Goal: Task Accomplishment & Management: Use online tool/utility

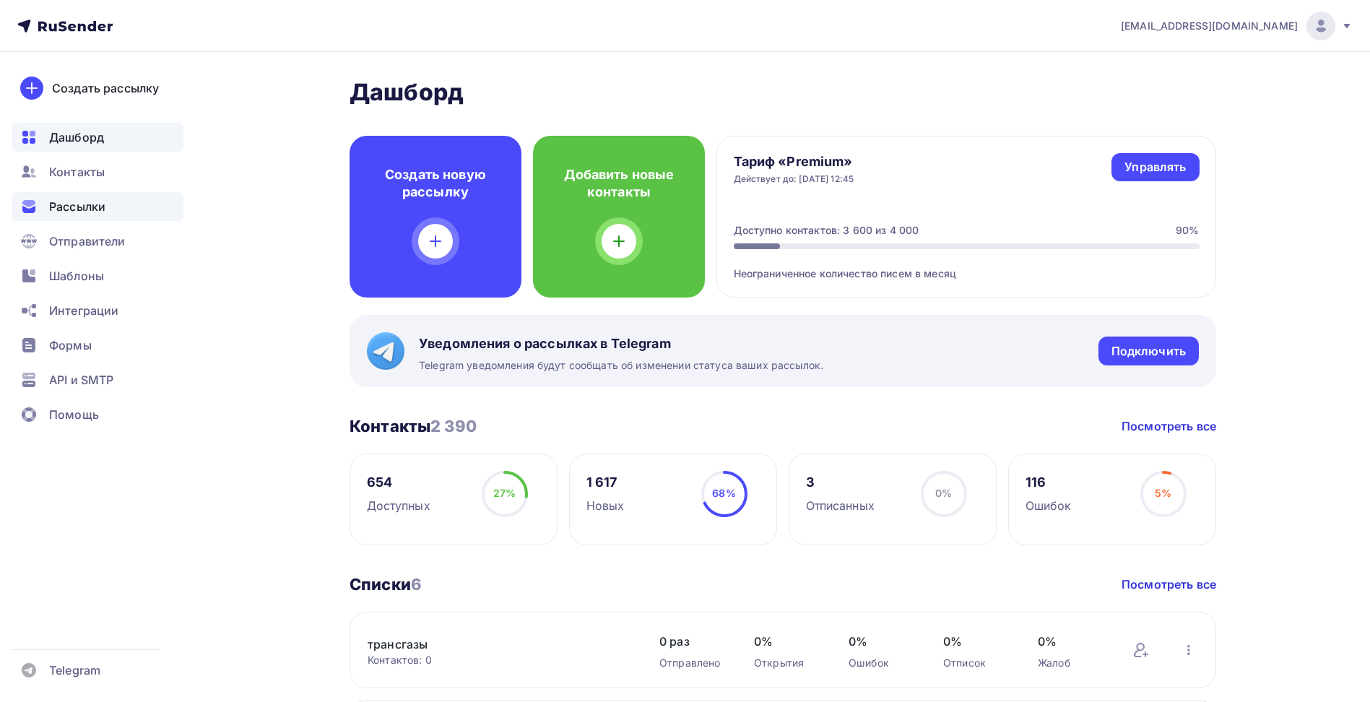
click at [95, 206] on span "Рассылки" at bounding box center [77, 206] width 56 height 17
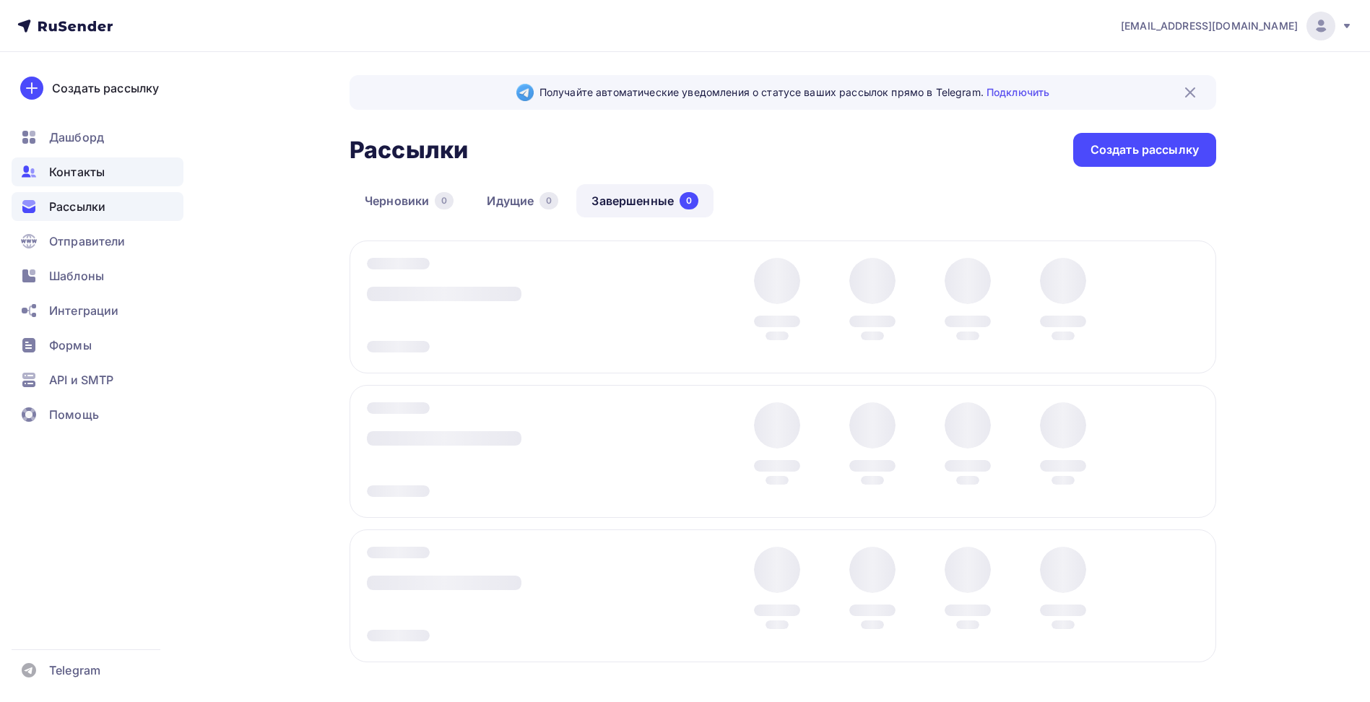
click at [92, 172] on span "Контакты" at bounding box center [77, 171] width 56 height 17
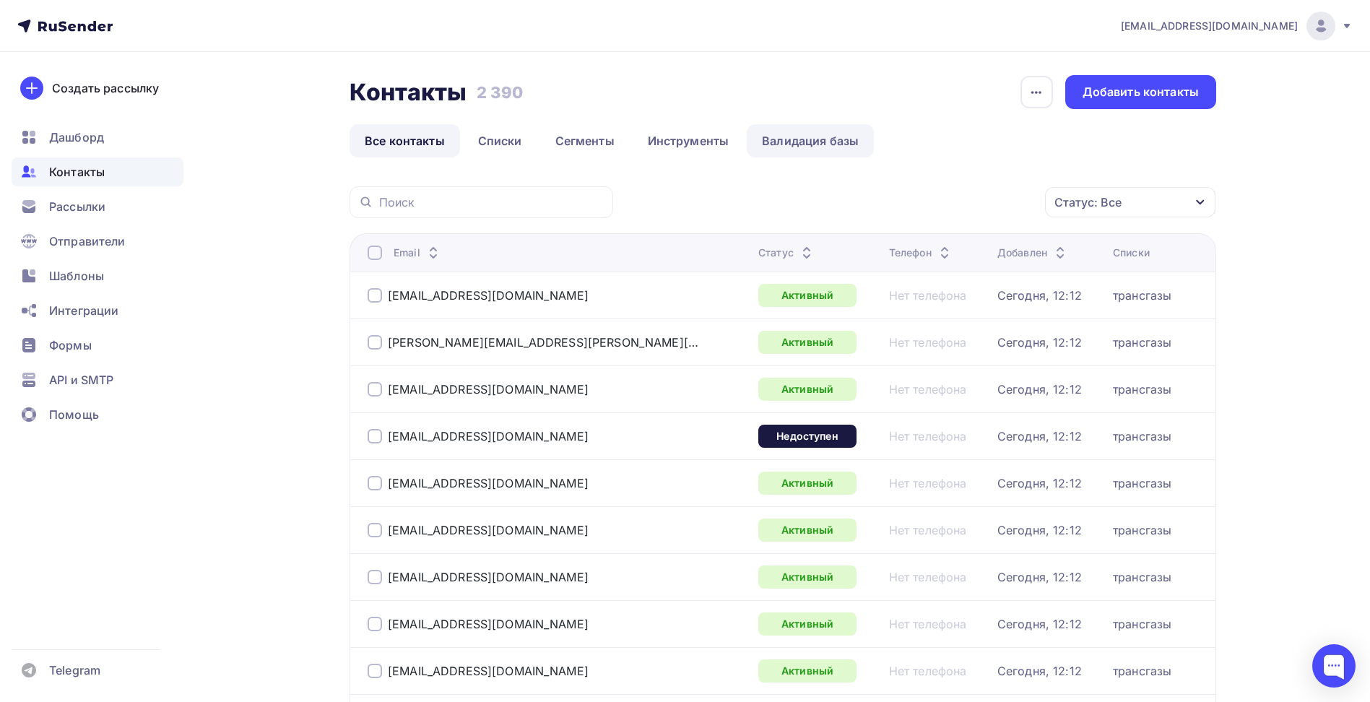
click at [821, 143] on link "Валидация базы" at bounding box center [809, 140] width 127 height 33
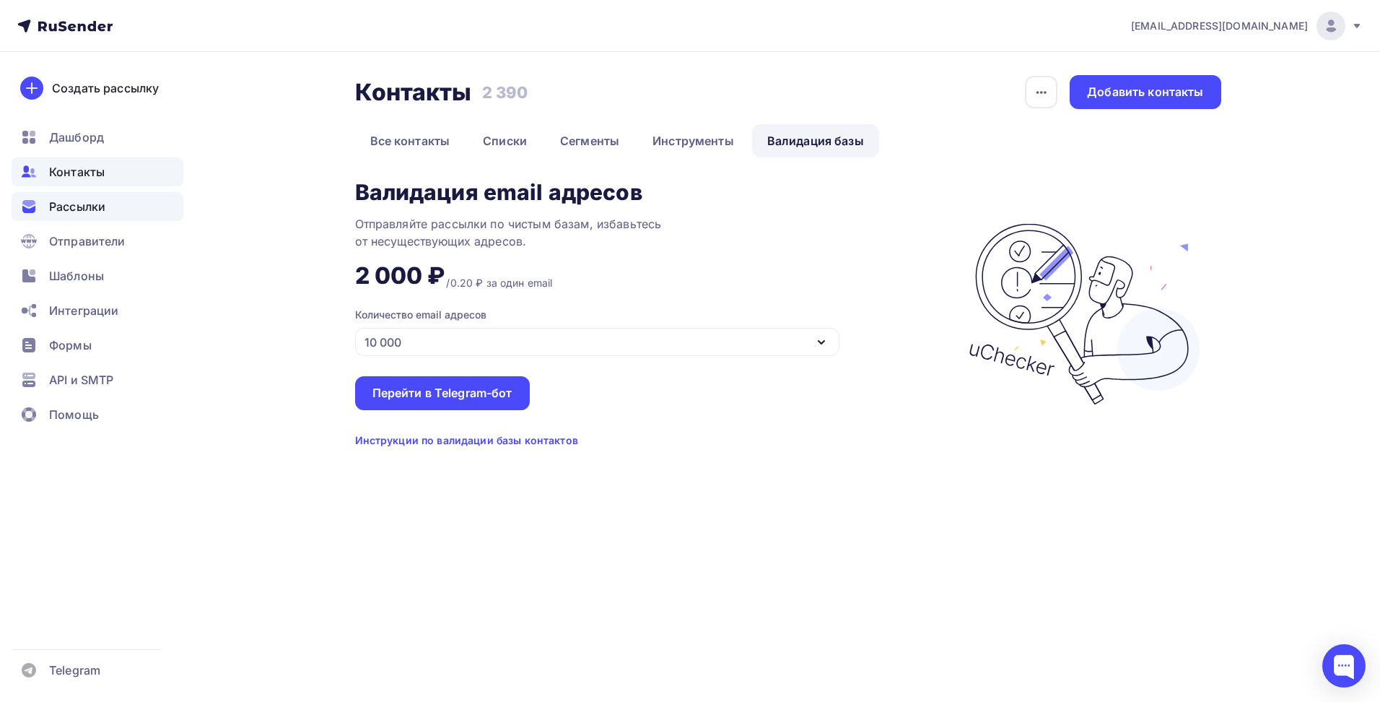
click at [81, 206] on span "Рассылки" at bounding box center [77, 206] width 56 height 17
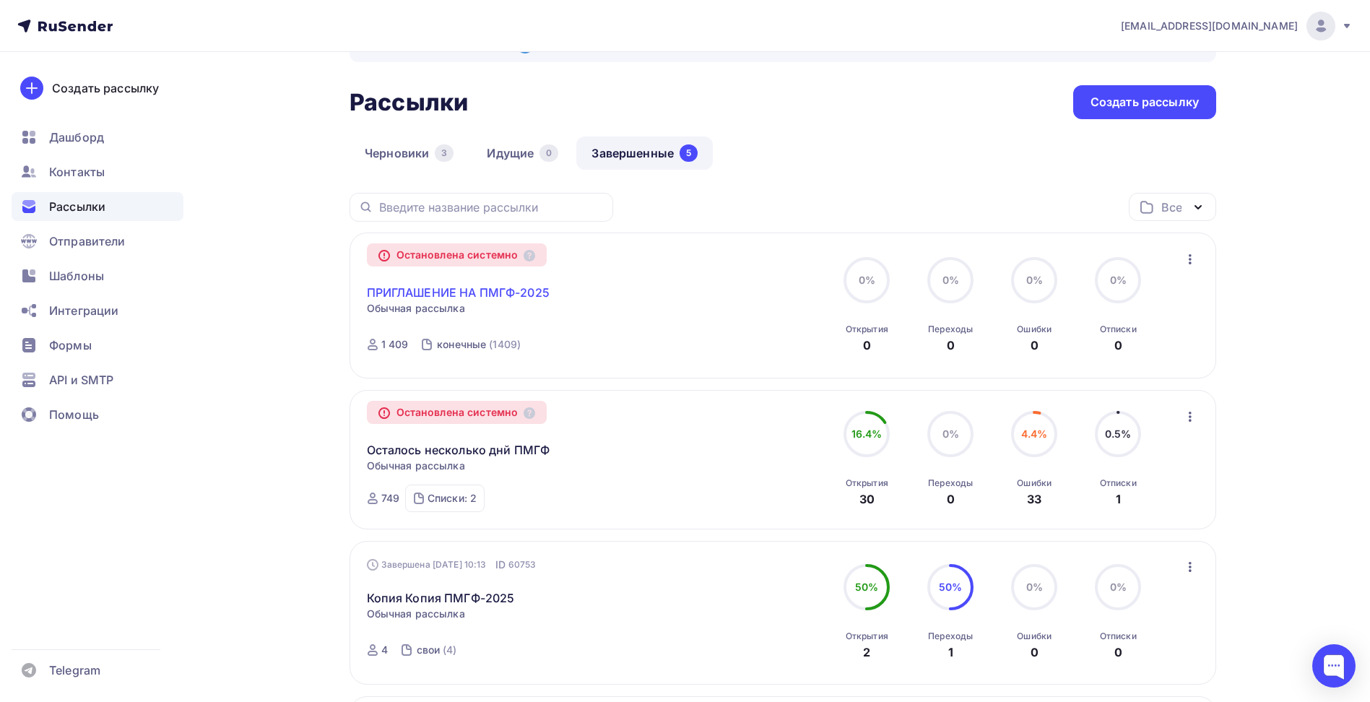
scroll to position [72, 0]
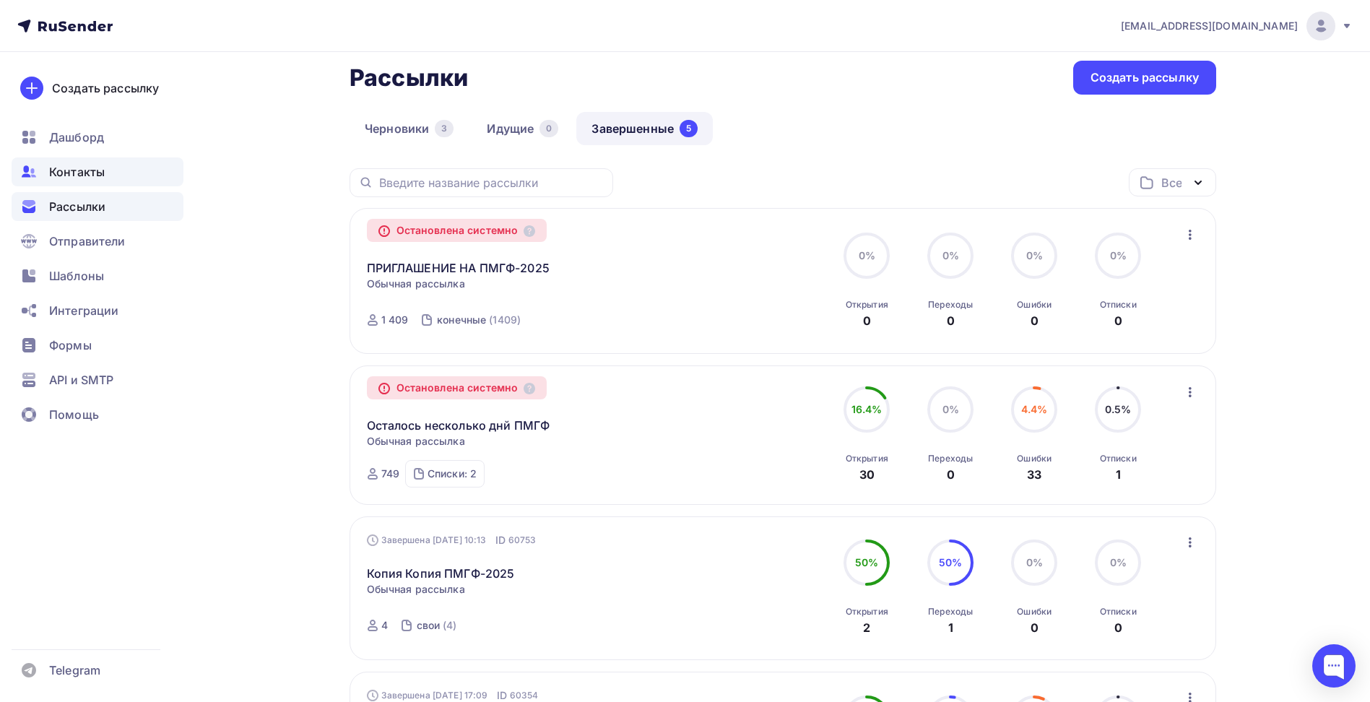
click at [69, 174] on span "Контакты" at bounding box center [77, 171] width 56 height 17
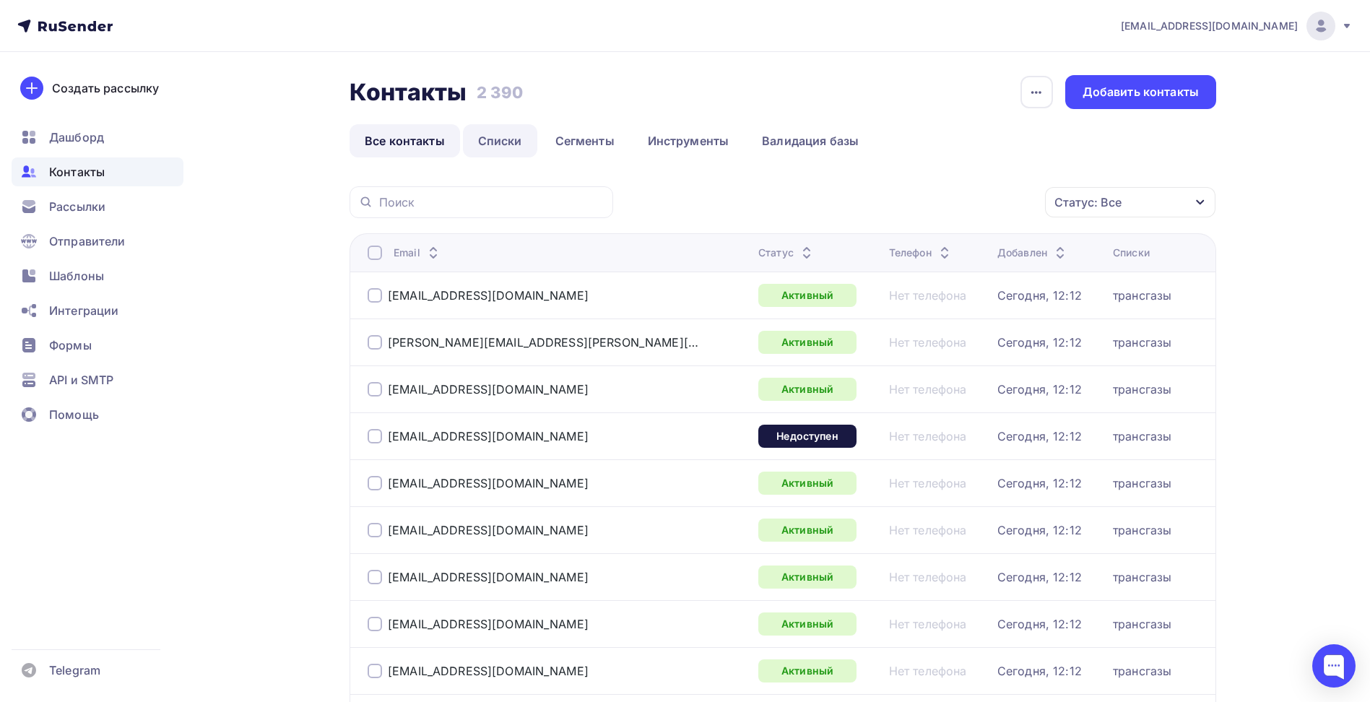
click at [501, 147] on link "Списки" at bounding box center [500, 140] width 74 height 33
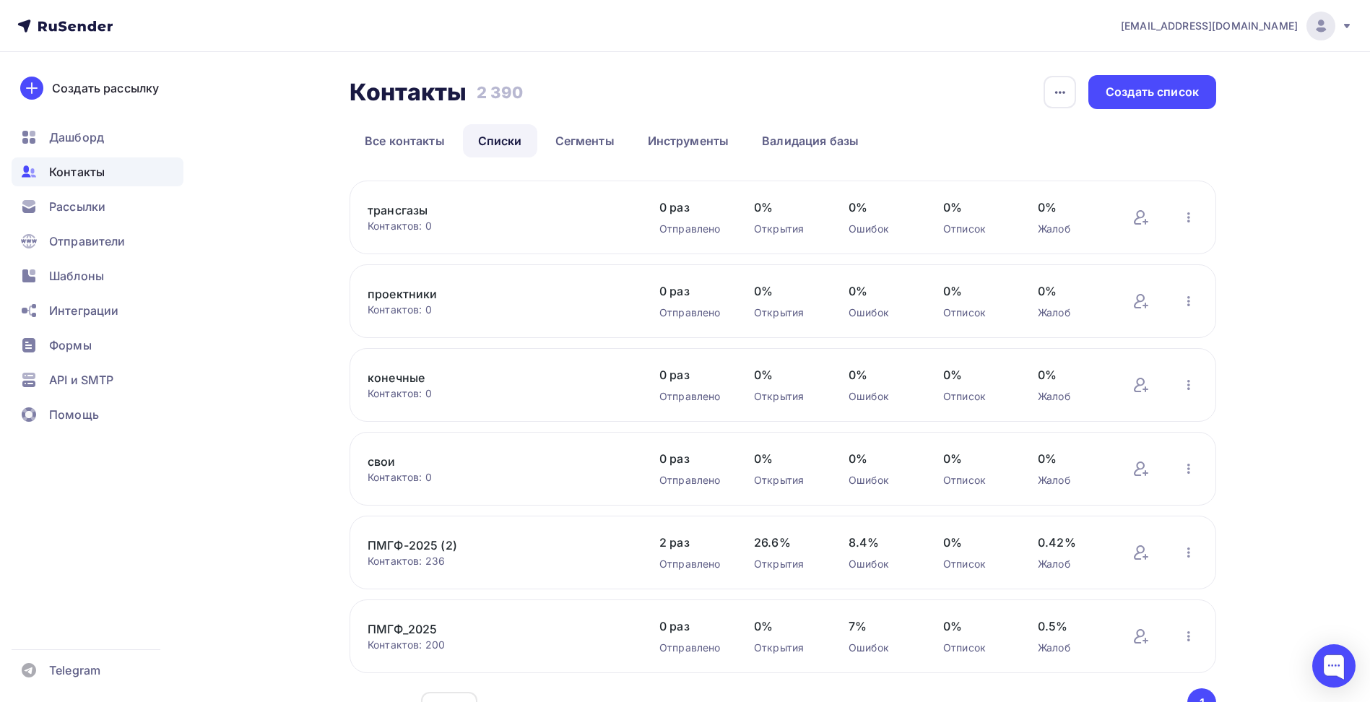
click at [414, 209] on link "трансгазы" at bounding box center [489, 209] width 245 height 17
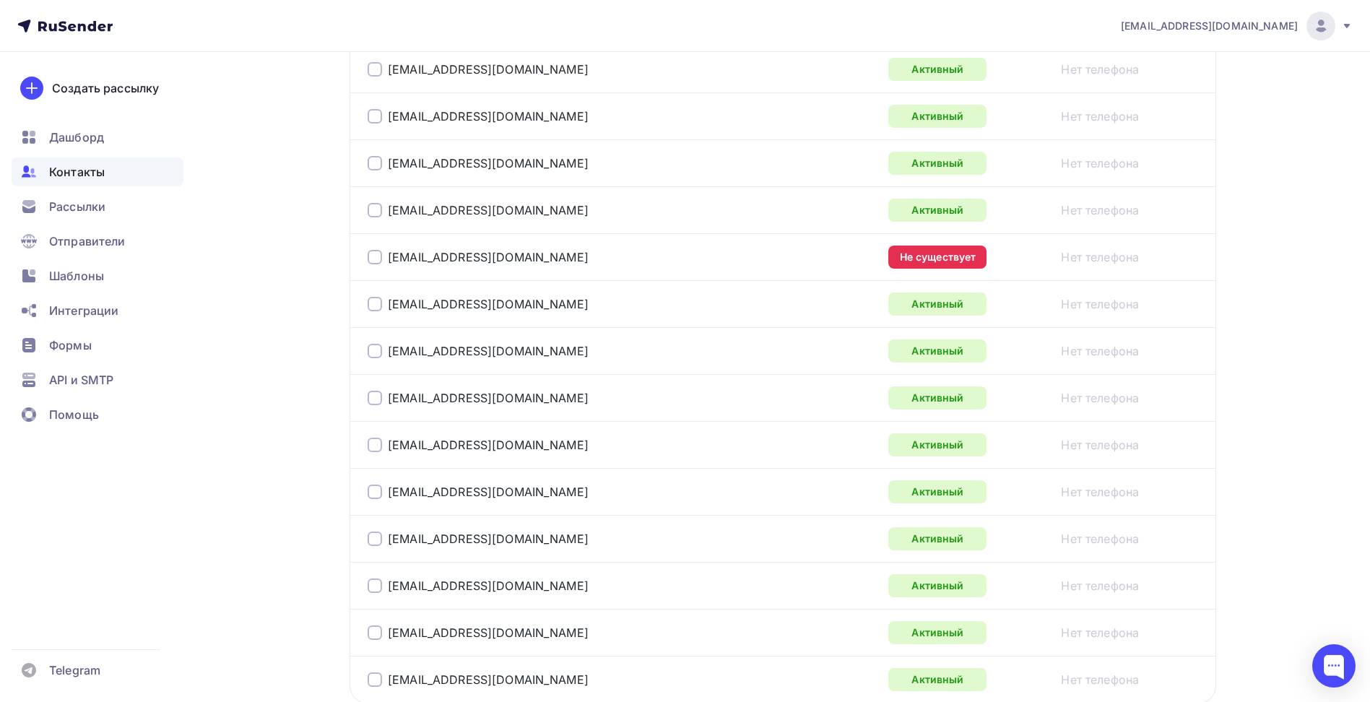
scroll to position [940, 0]
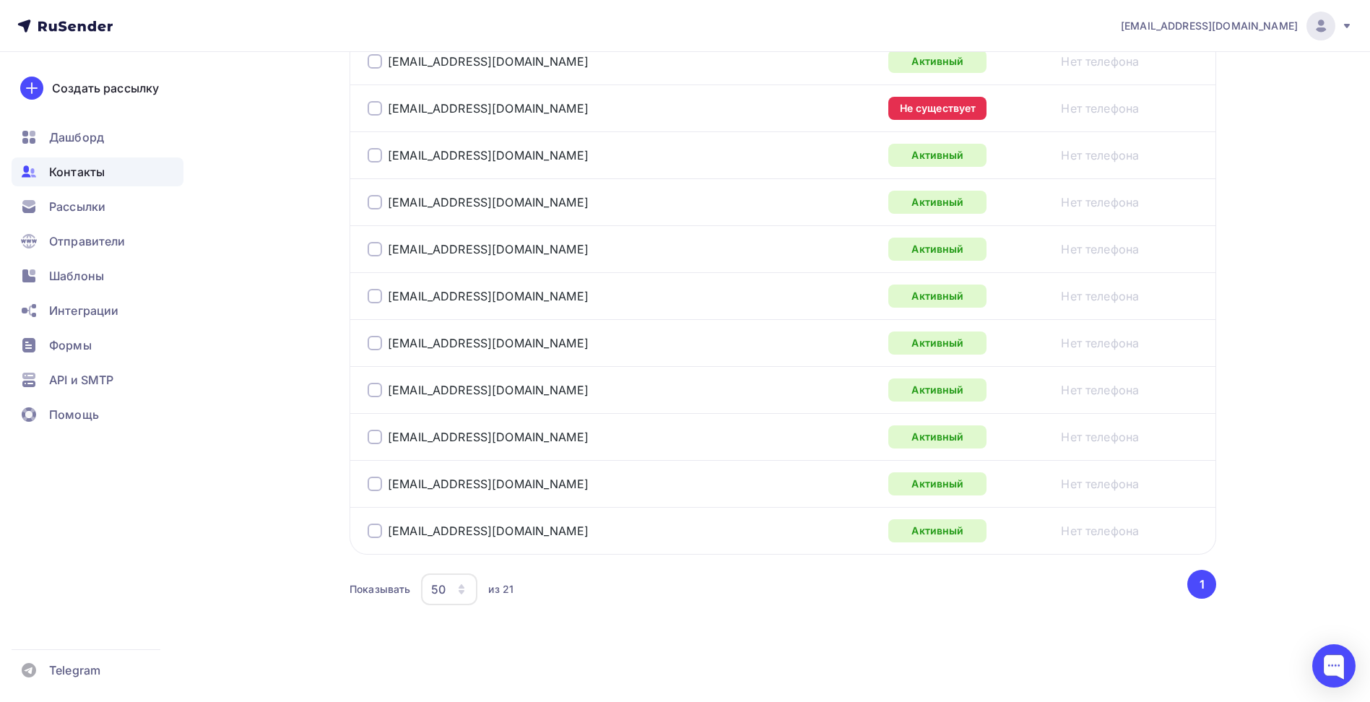
click at [443, 591] on div "50" at bounding box center [438, 588] width 14 height 17
click at [449, 552] on div "100" at bounding box center [506, 544] width 139 height 17
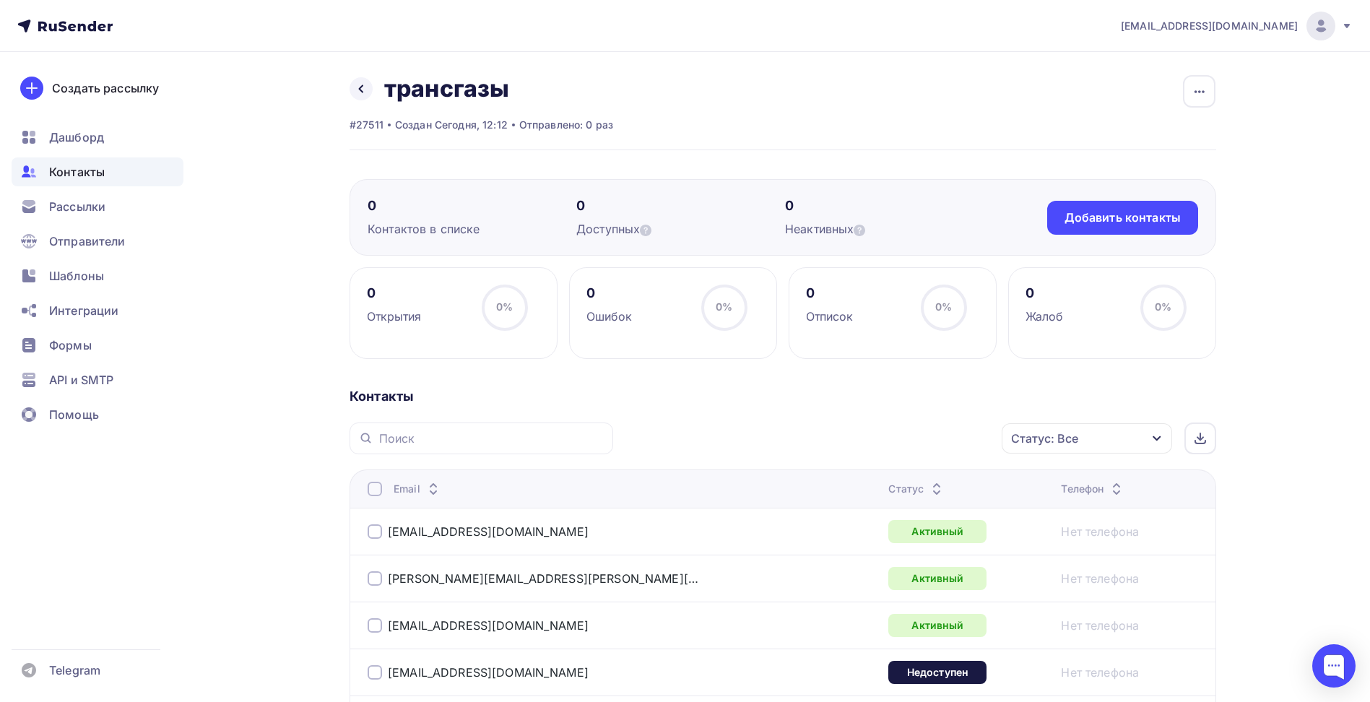
scroll to position [0, 0]
click at [373, 492] on div at bounding box center [374, 489] width 14 height 14
click at [902, 446] on div "Действие" at bounding box center [893, 439] width 191 height 28
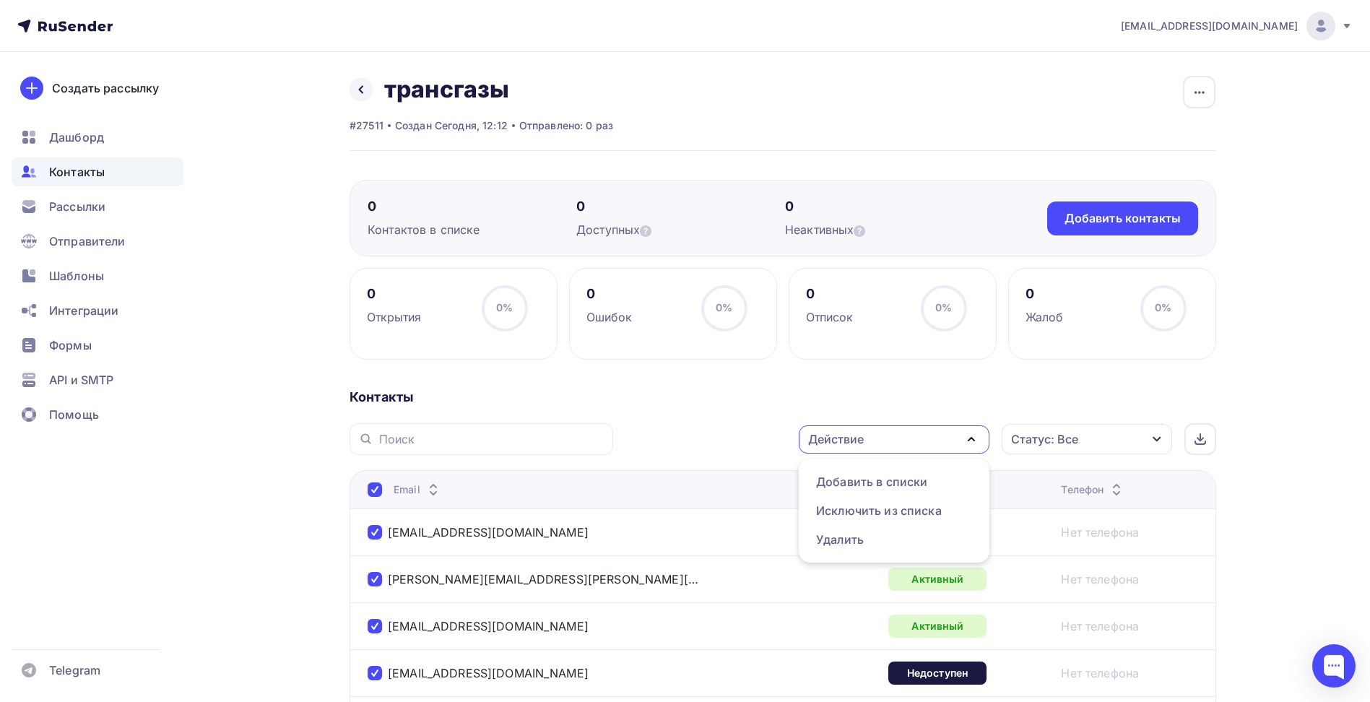
click at [905, 446] on div "Действие" at bounding box center [893, 439] width 191 height 28
click at [692, 432] on div "Действие Добавить в списки Исключить из списка Удалить Статус: Все Статус Новый…" at bounding box center [919, 439] width 593 height 32
click at [371, 489] on div at bounding box center [374, 489] width 14 height 14
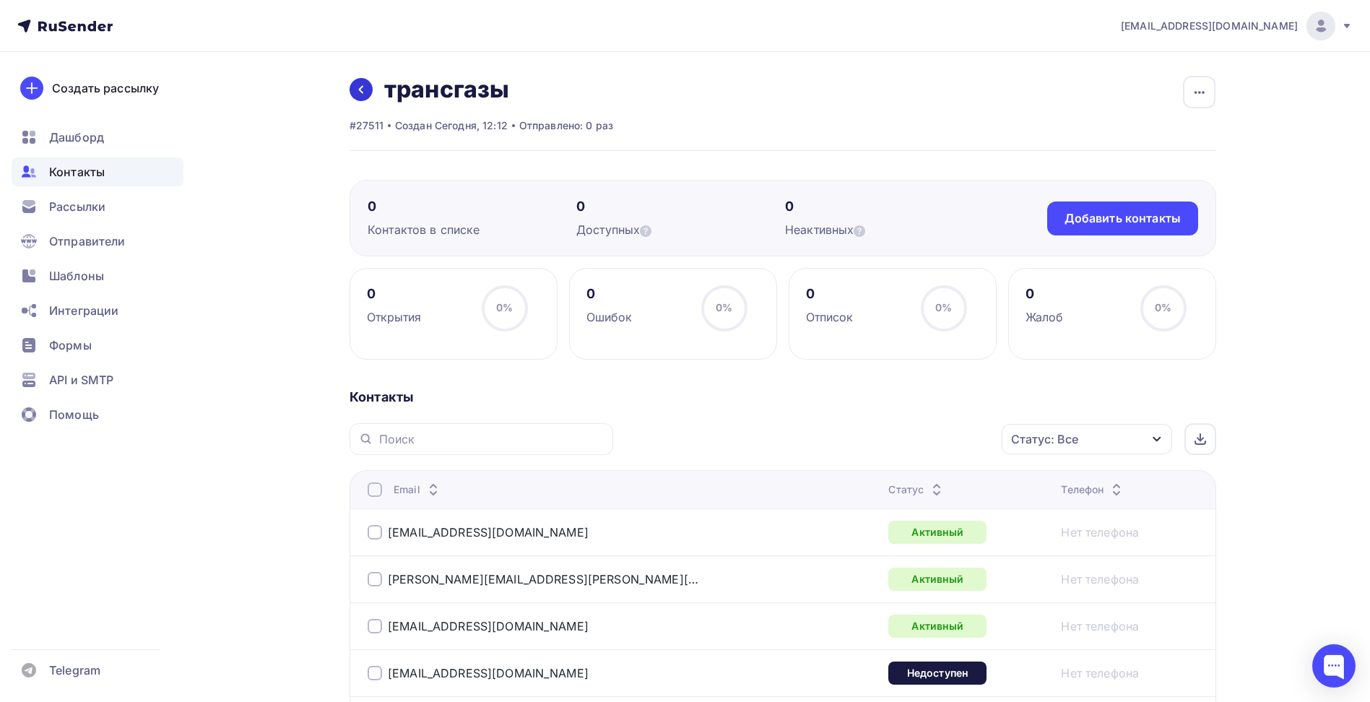
click at [362, 90] on icon at bounding box center [361, 90] width 12 height 12
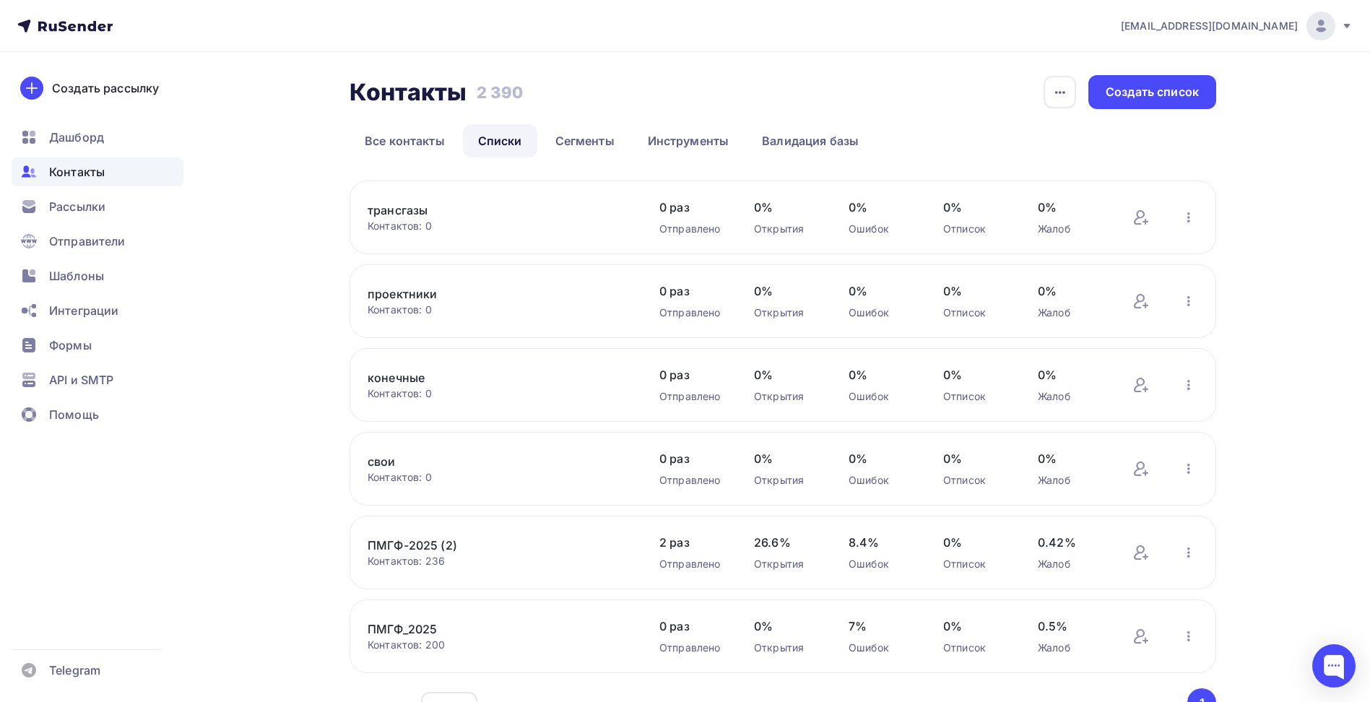
click at [404, 292] on link "проектники" at bounding box center [489, 293] width 245 height 17
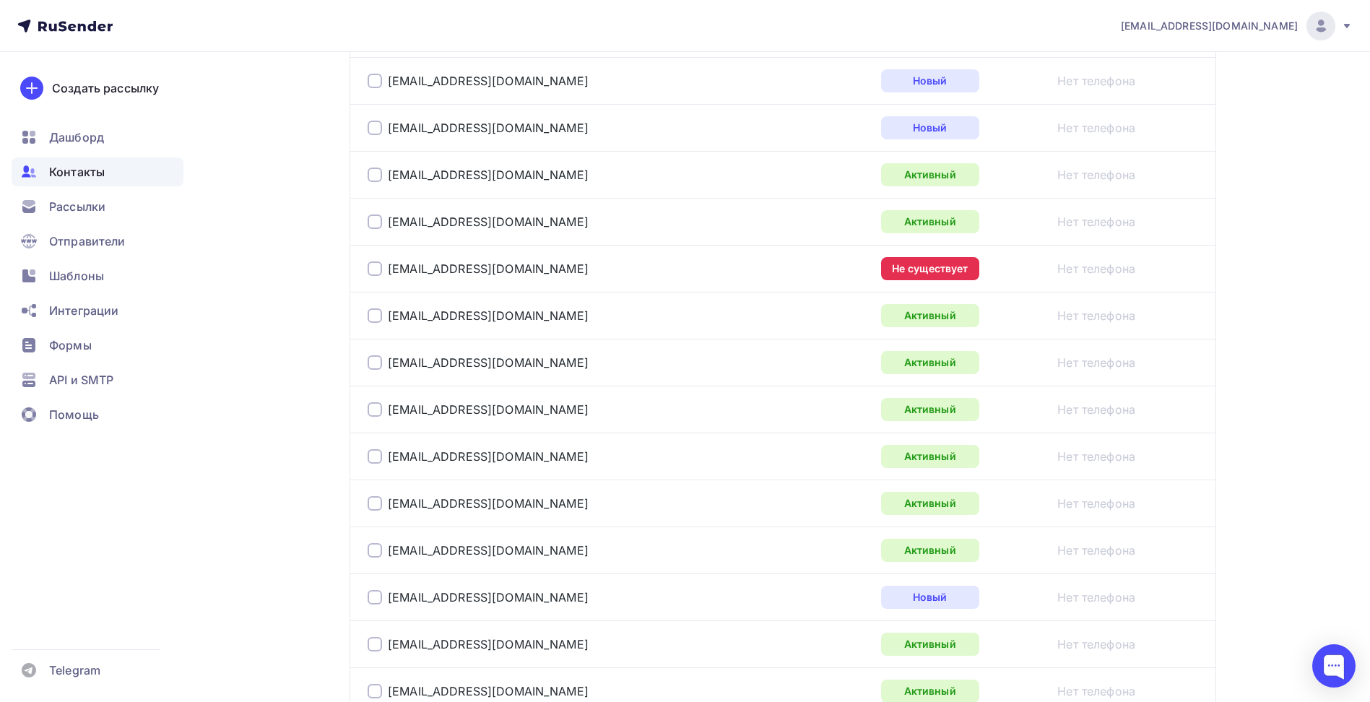
scroll to position [2301, 0]
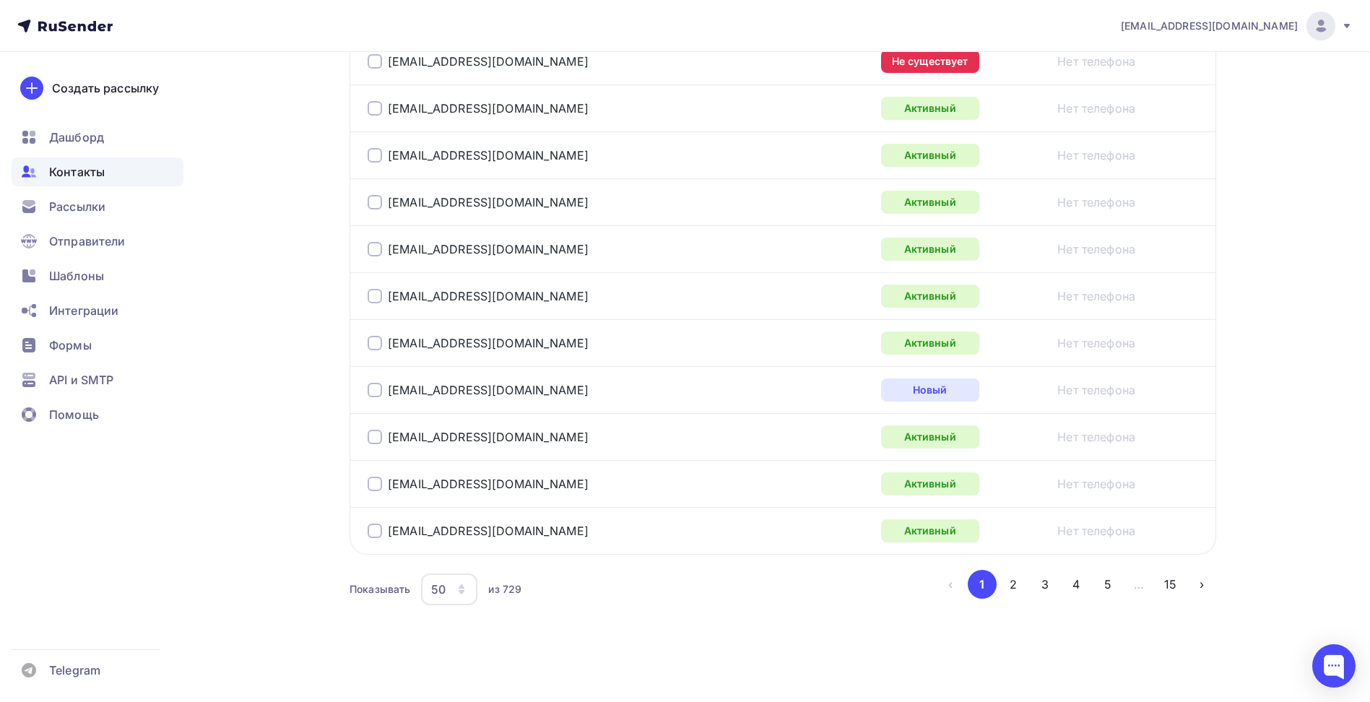
click at [461, 596] on div "50" at bounding box center [449, 589] width 56 height 32
click at [454, 552] on div "100" at bounding box center [506, 544] width 139 height 17
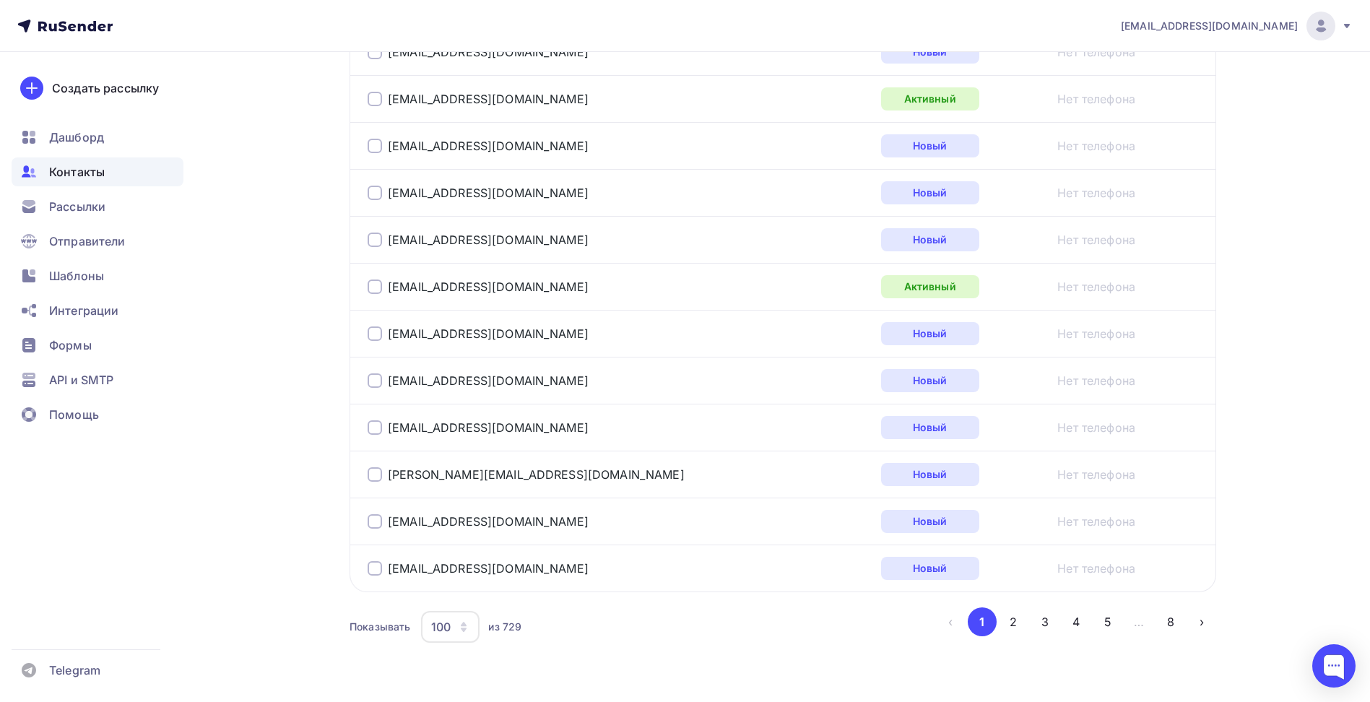
scroll to position [4647, 0]
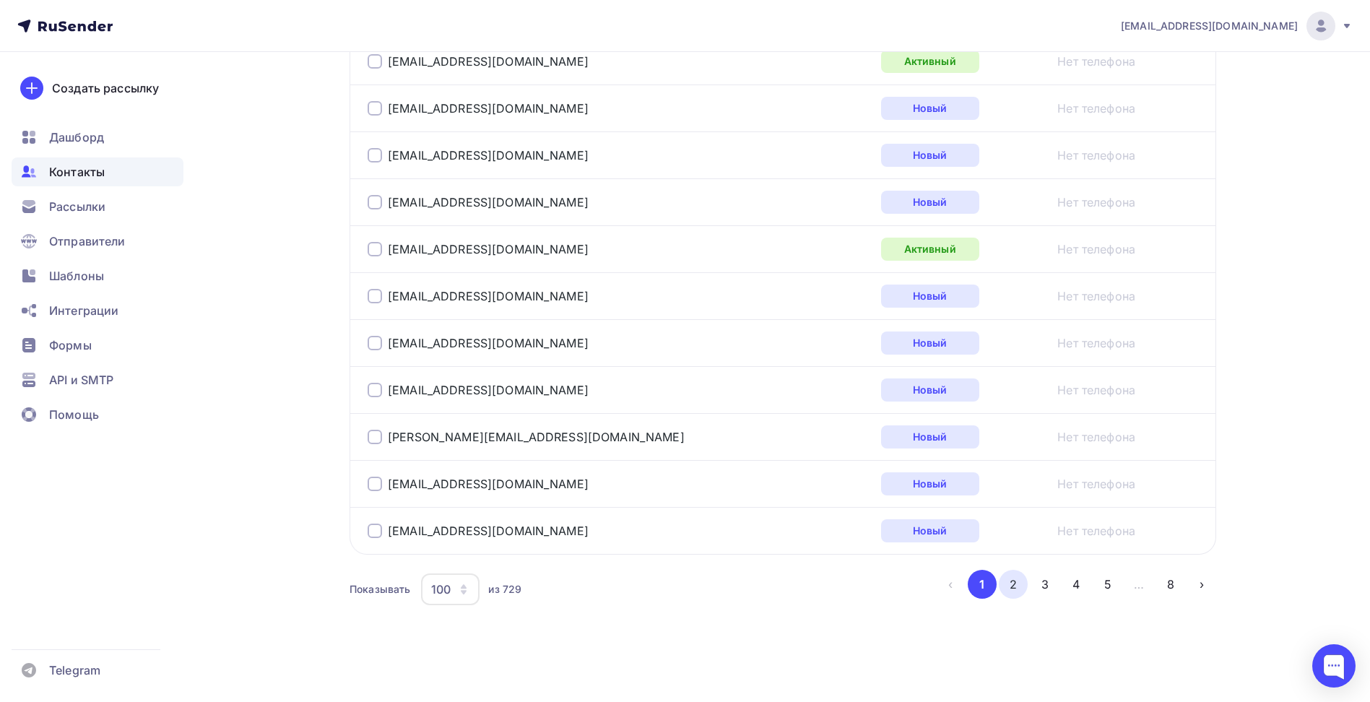
click at [1015, 591] on button "2" at bounding box center [1012, 584] width 29 height 29
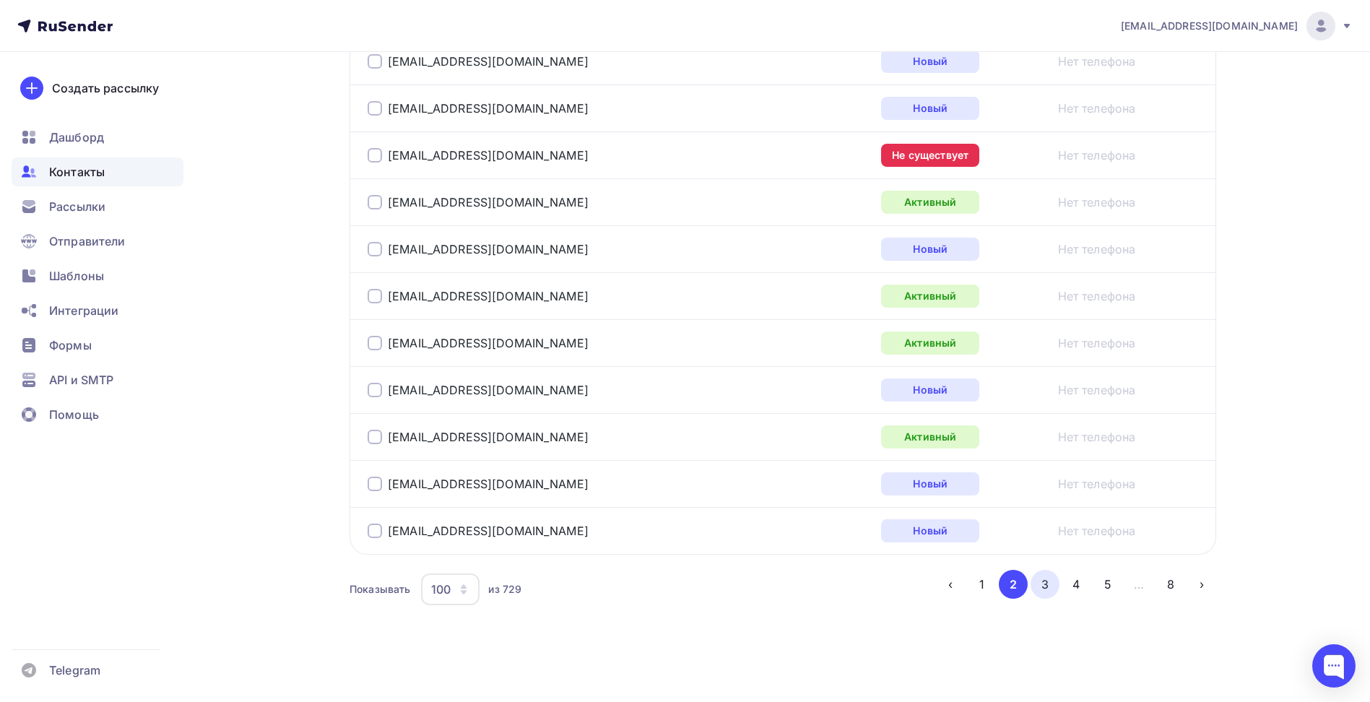
click at [1043, 583] on button "3" at bounding box center [1044, 584] width 29 height 29
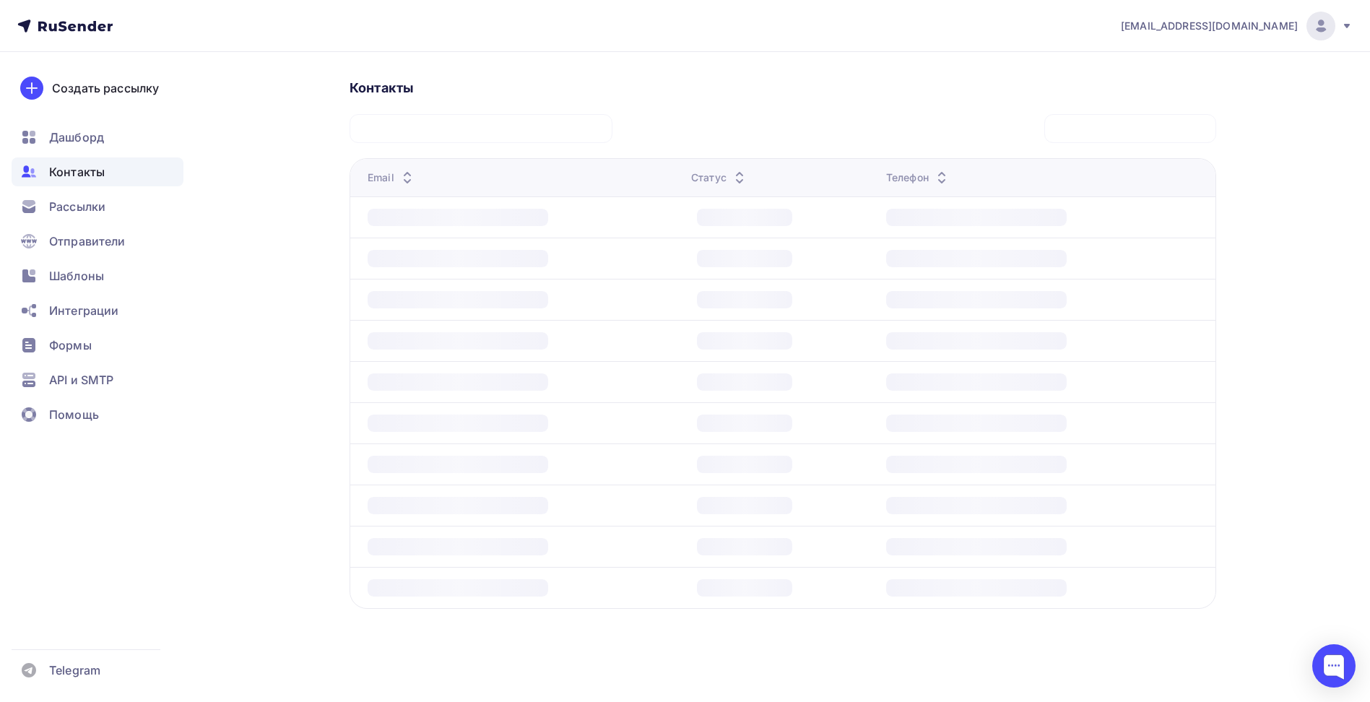
scroll to position [309, 0]
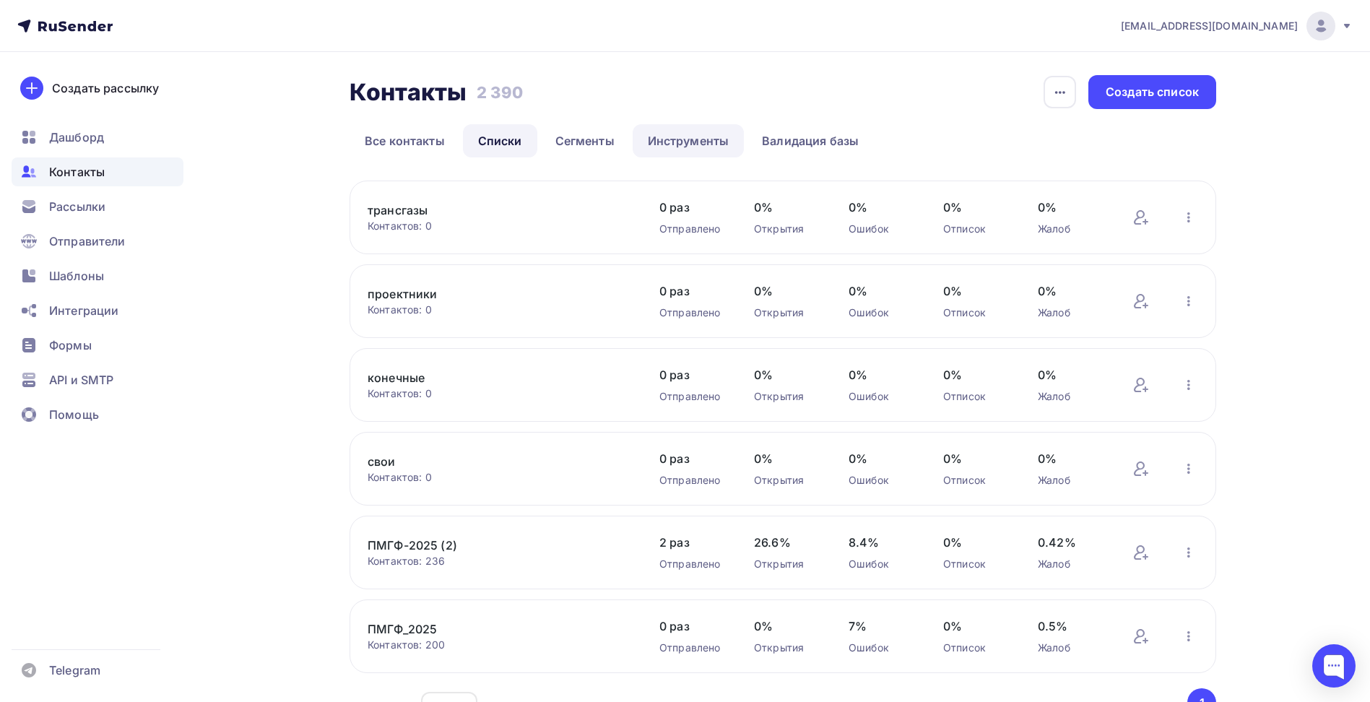
click at [707, 139] on link "Инструменты" at bounding box center [688, 140] width 112 height 33
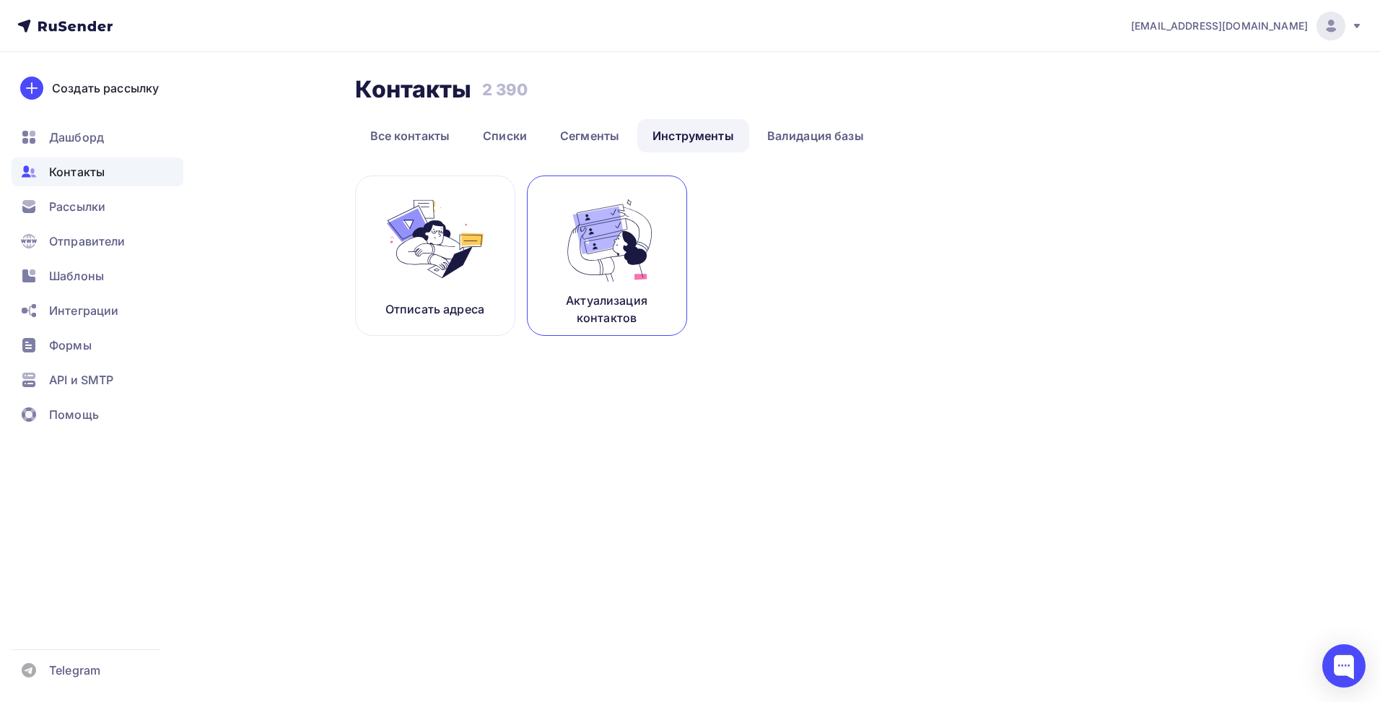
click at [623, 271] on img at bounding box center [607, 238] width 97 height 91
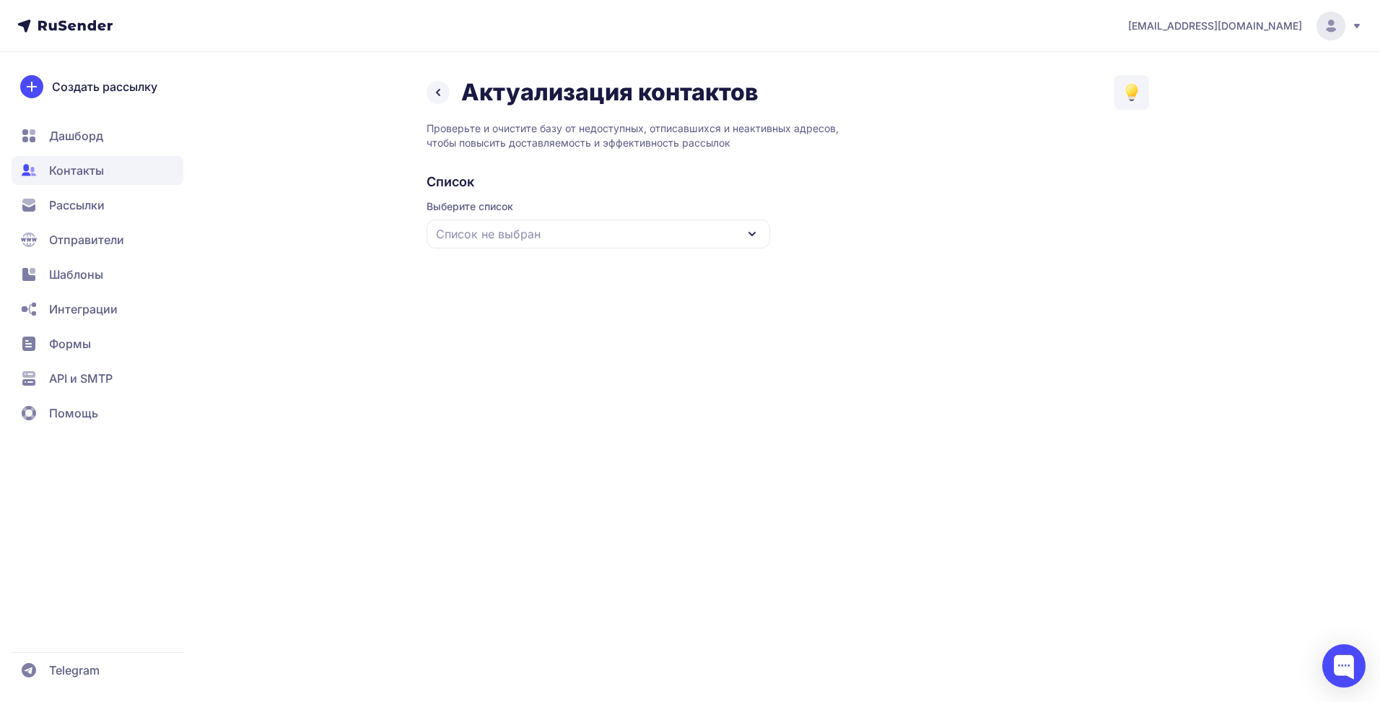
click at [741, 235] on div "Список не выбран" at bounding box center [599, 233] width 344 height 29
click at [562, 322] on div "трансгазы" at bounding box center [598, 322] width 326 height 35
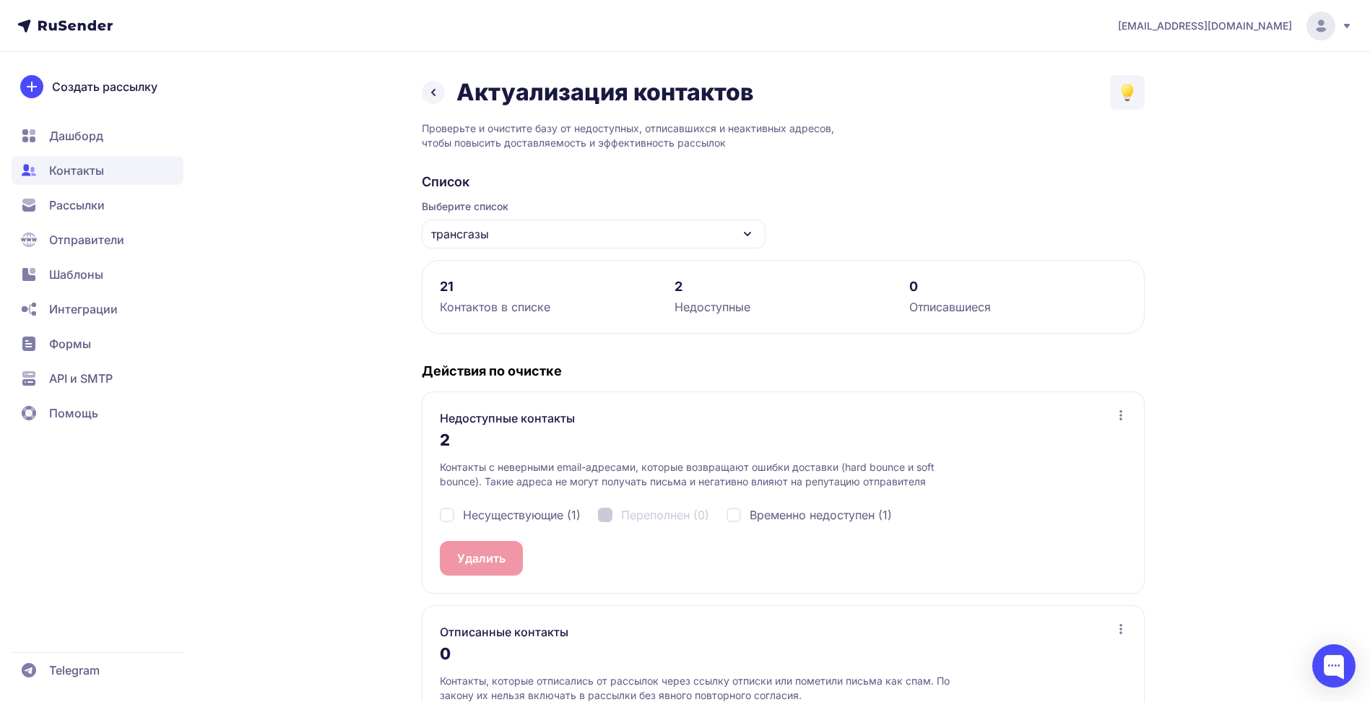
click at [457, 514] on div "Несуществующие (1)" at bounding box center [510, 514] width 141 height 17
checkbox input "true"
click at [734, 515] on div "Временно недоступен (1)" at bounding box center [808, 514] width 165 height 17
checkbox input "true"
click at [499, 559] on button "Удалить 2" at bounding box center [485, 558] width 90 height 35
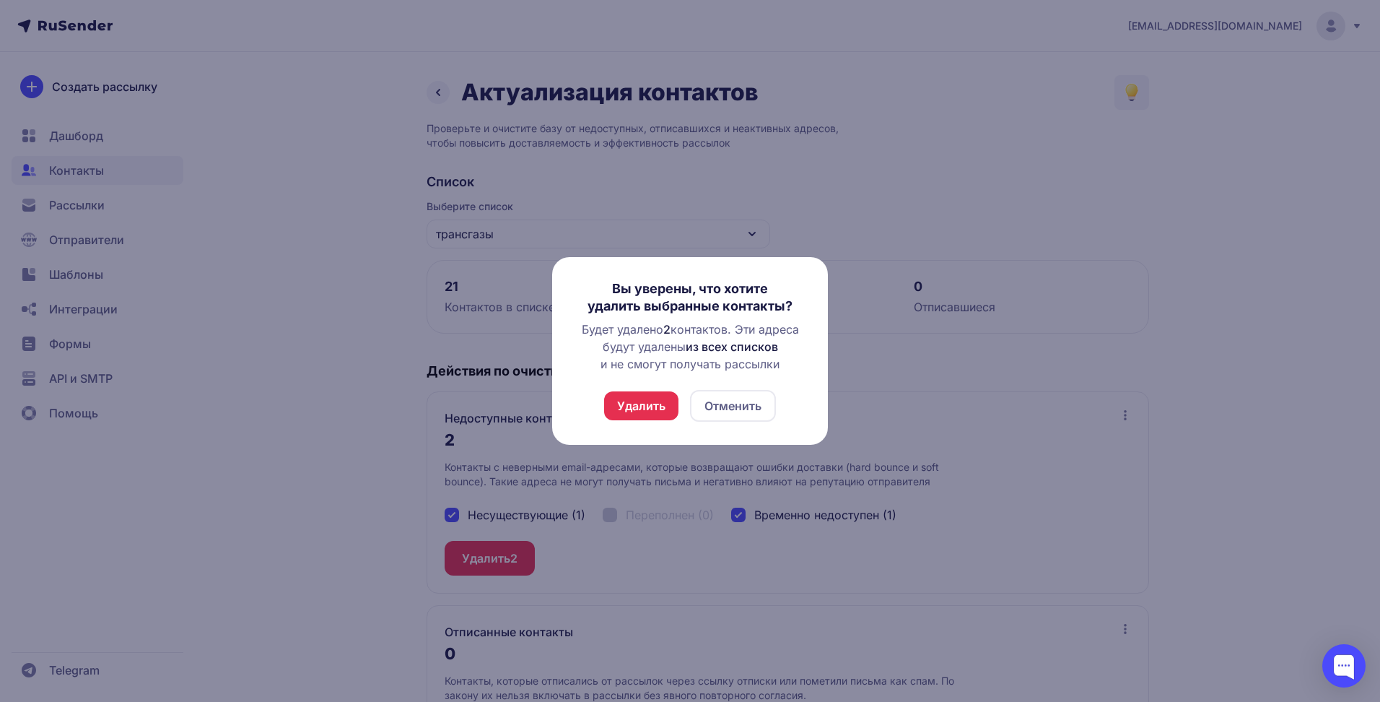
click at [641, 405] on button "Удалить" at bounding box center [641, 405] width 74 height 29
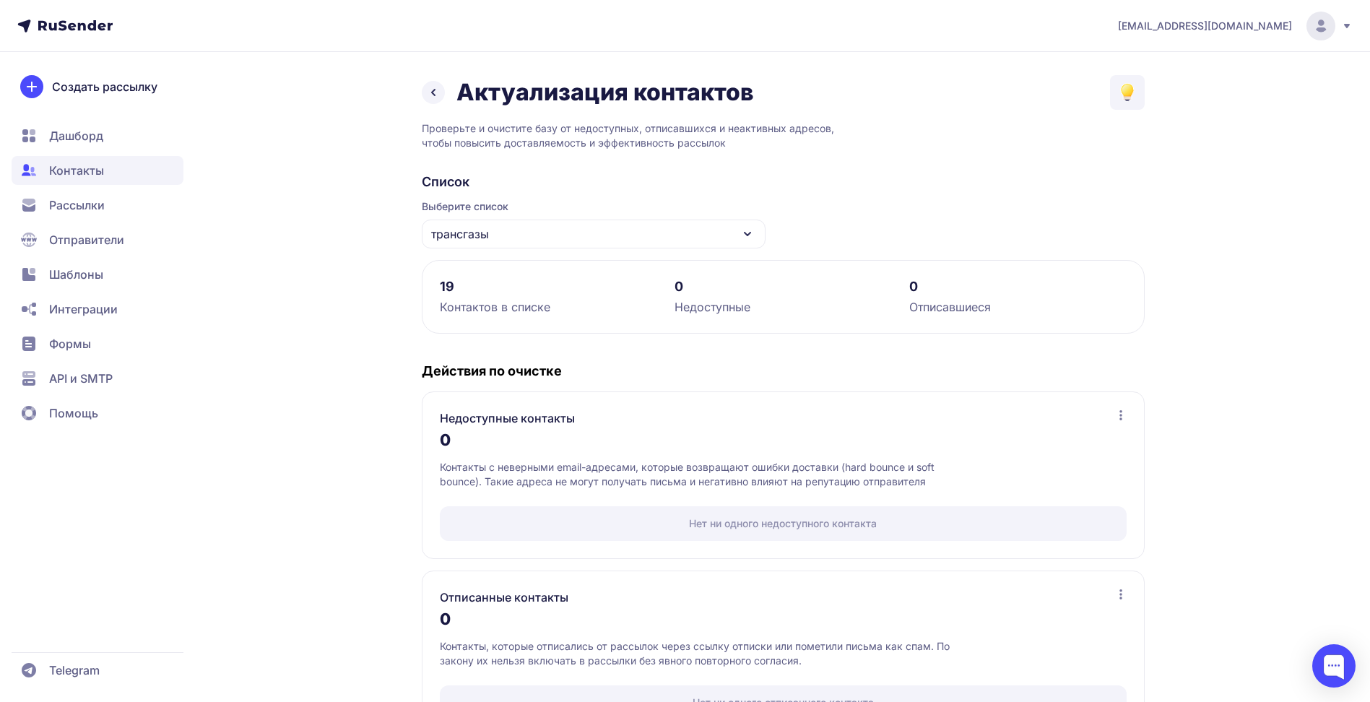
click at [429, 94] on icon at bounding box center [432, 92] width 17 height 17
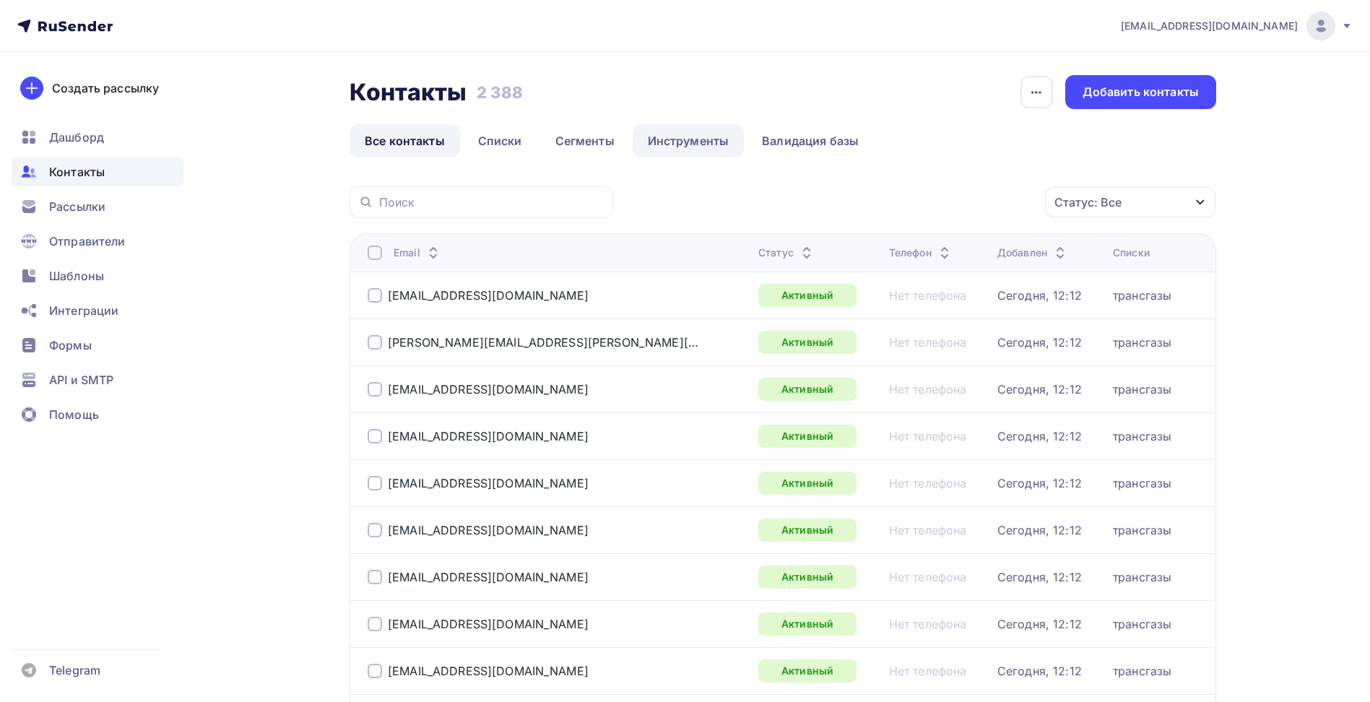
click at [665, 141] on link "Инструменты" at bounding box center [688, 140] width 112 height 33
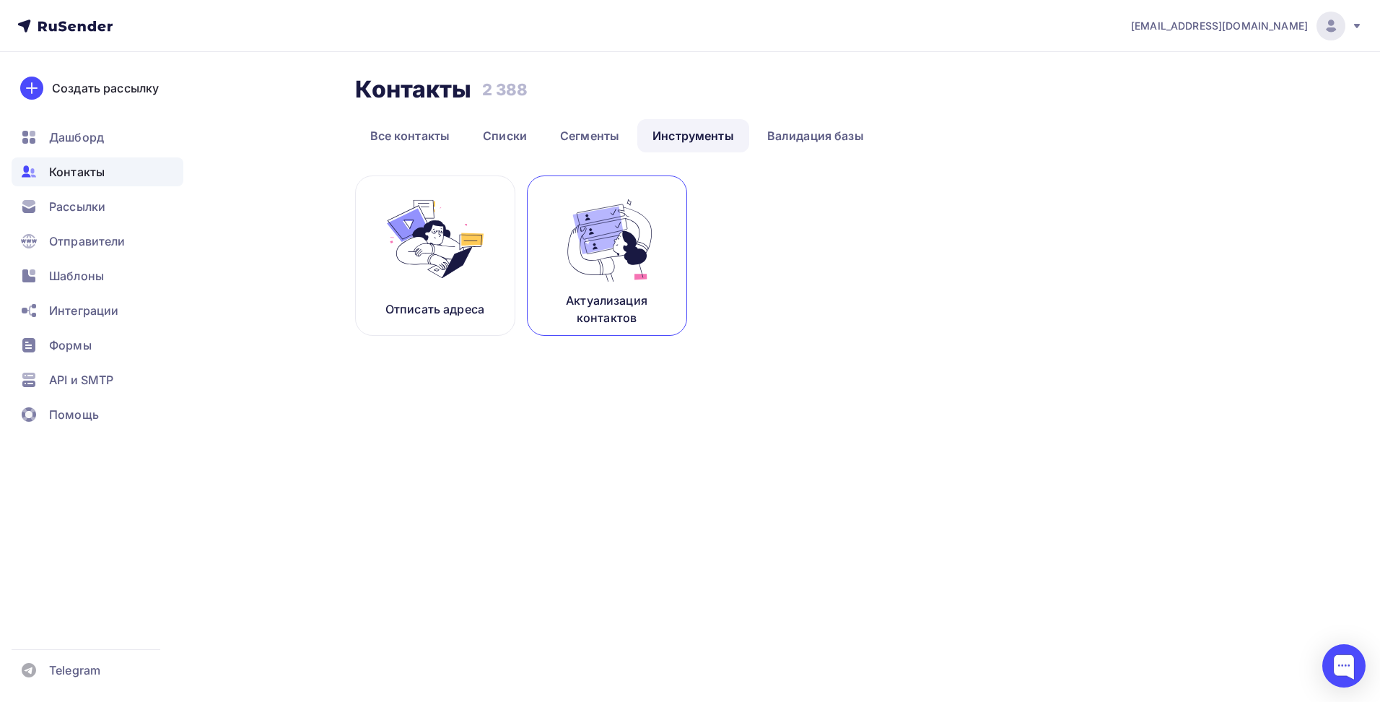
click at [591, 260] on img at bounding box center [607, 238] width 97 height 91
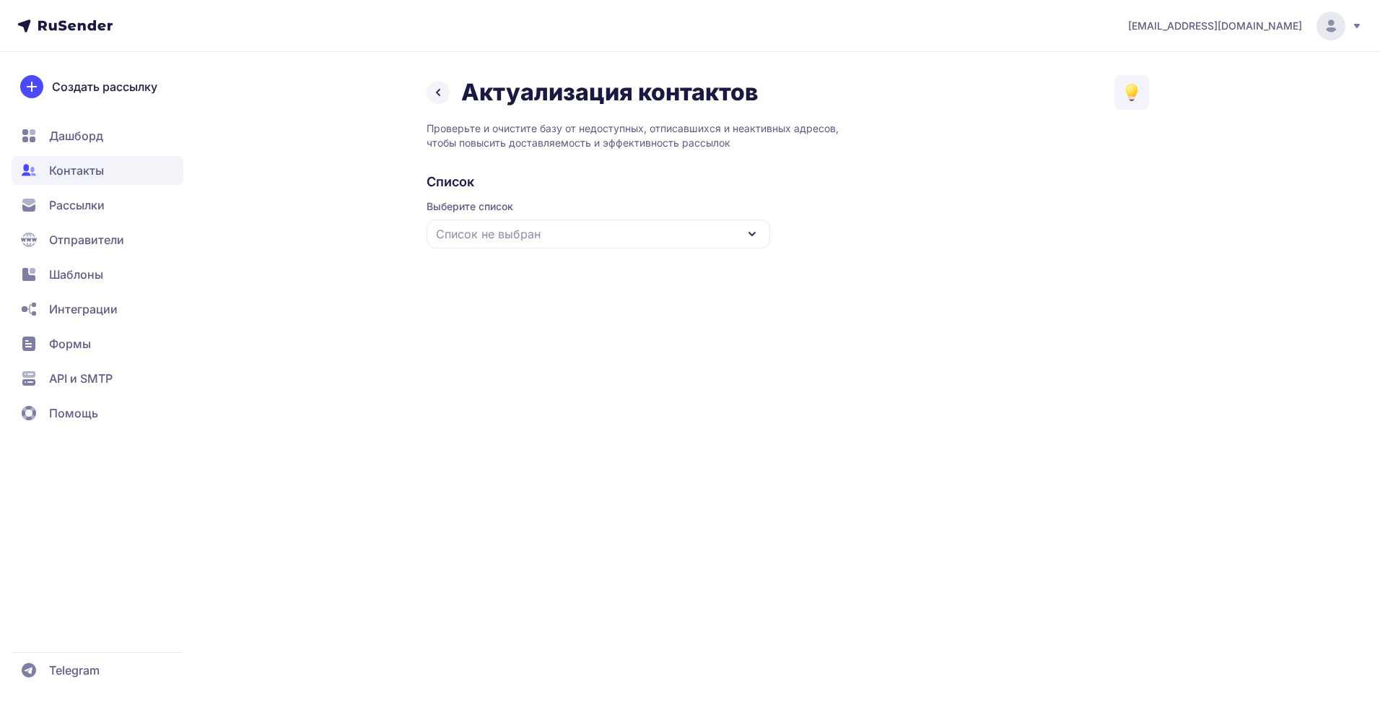
click at [518, 232] on span "Список не выбран" at bounding box center [488, 233] width 105 height 17
click at [498, 349] on div "проектники" at bounding box center [598, 357] width 326 height 35
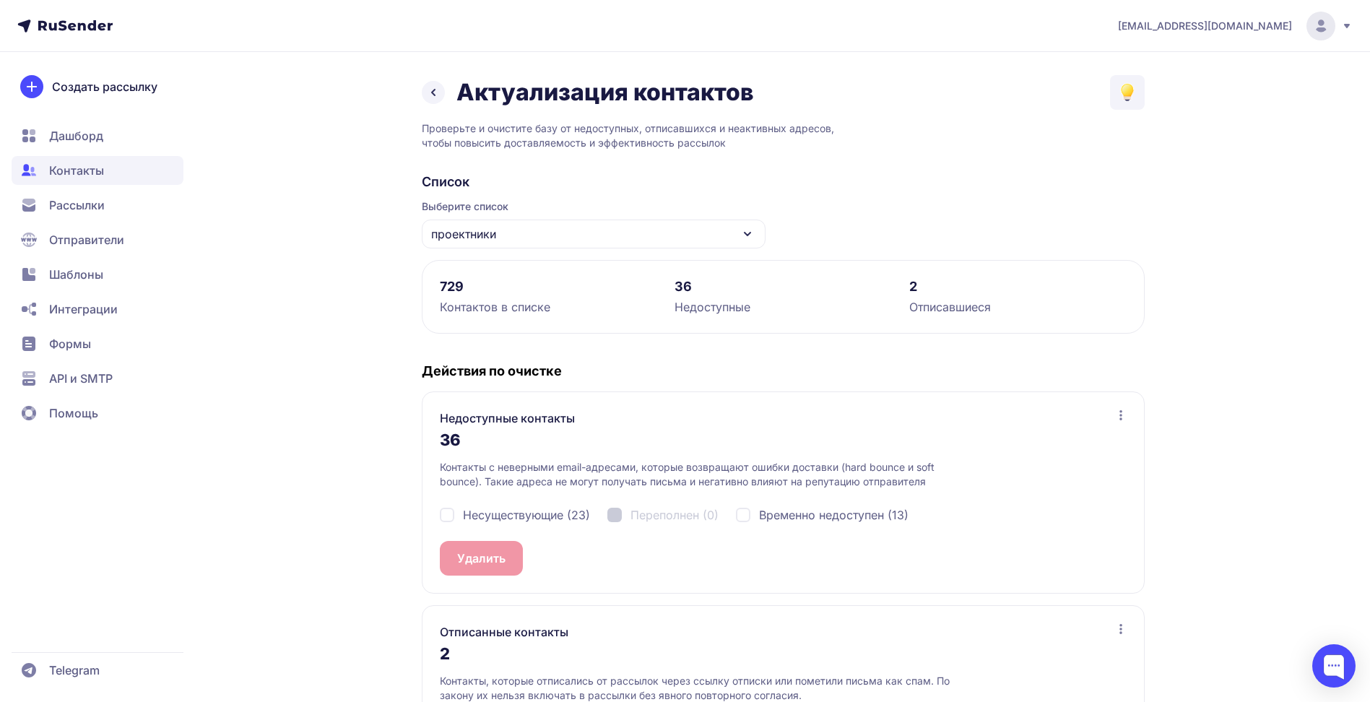
scroll to position [72, 0]
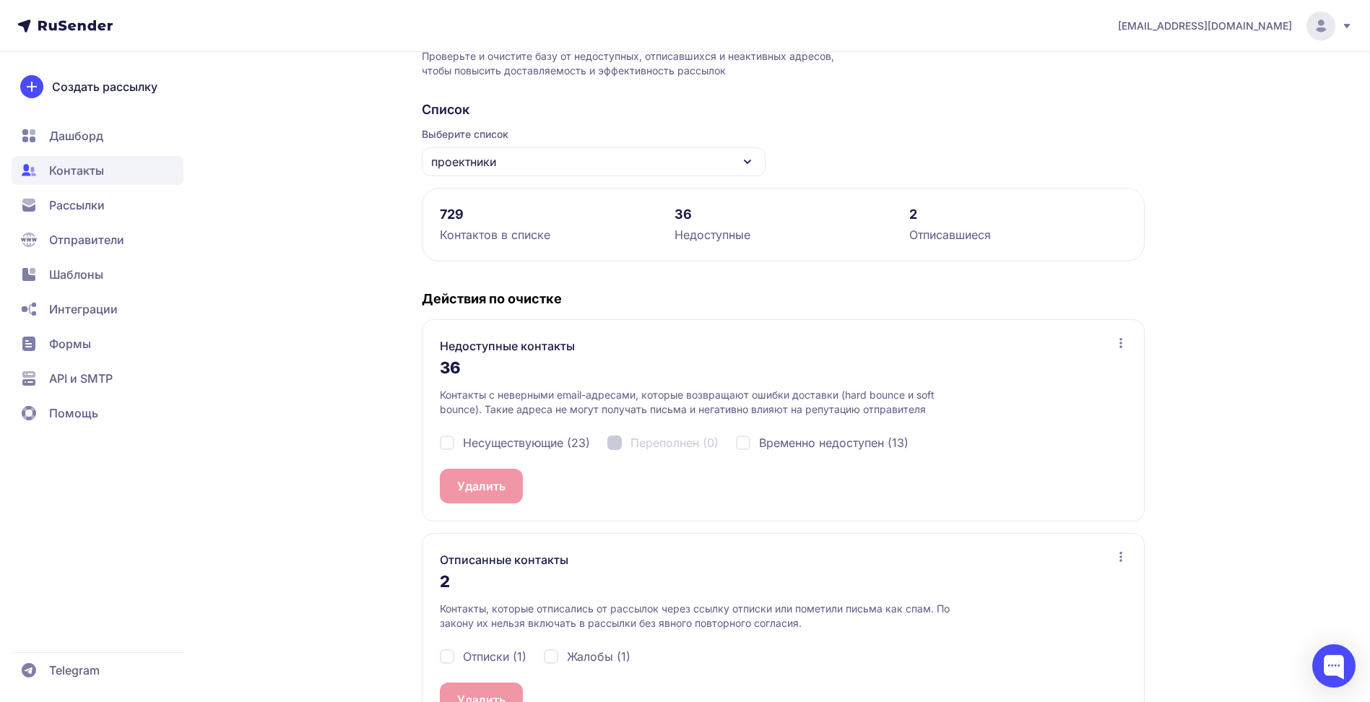
click at [454, 448] on div "Несуществующие (23)" at bounding box center [515, 442] width 150 height 17
checkbox input "true"
click at [749, 443] on div "Временно недоступен (13)" at bounding box center [822, 442] width 173 height 17
checkbox input "true"
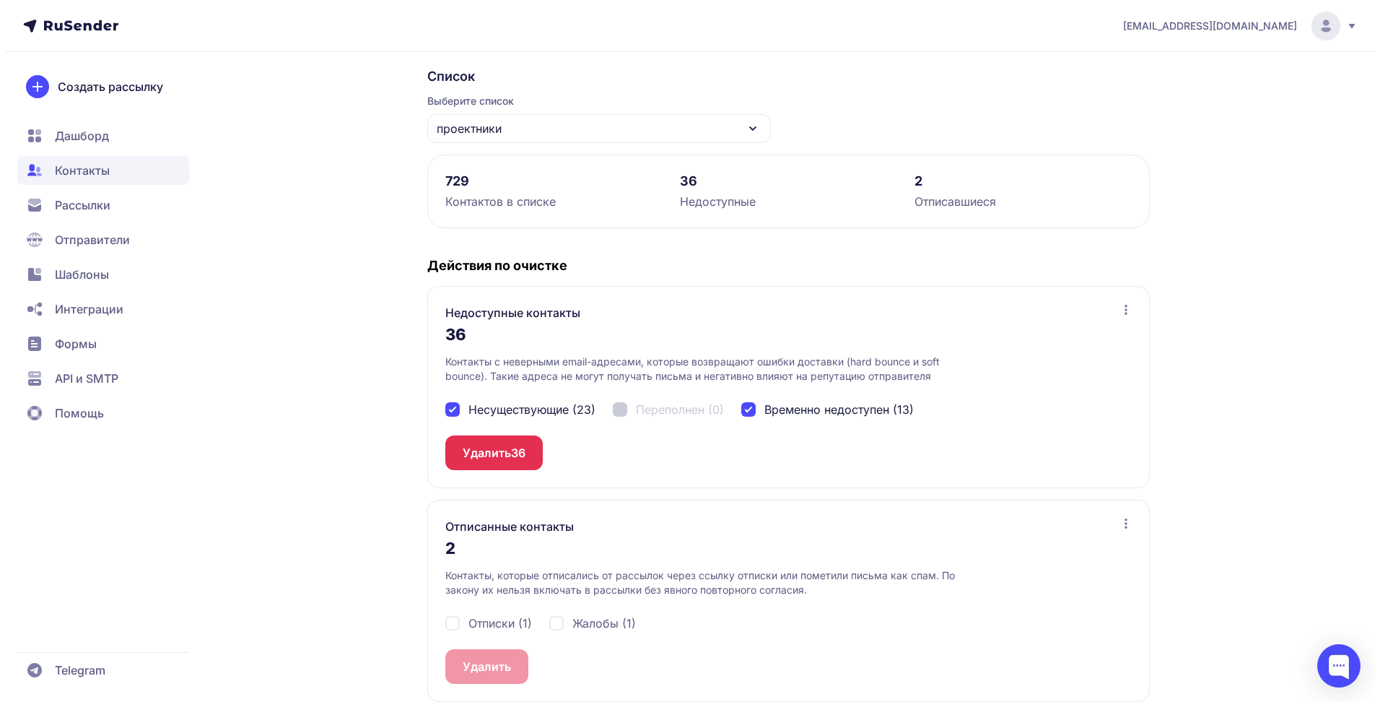
scroll to position [123, 0]
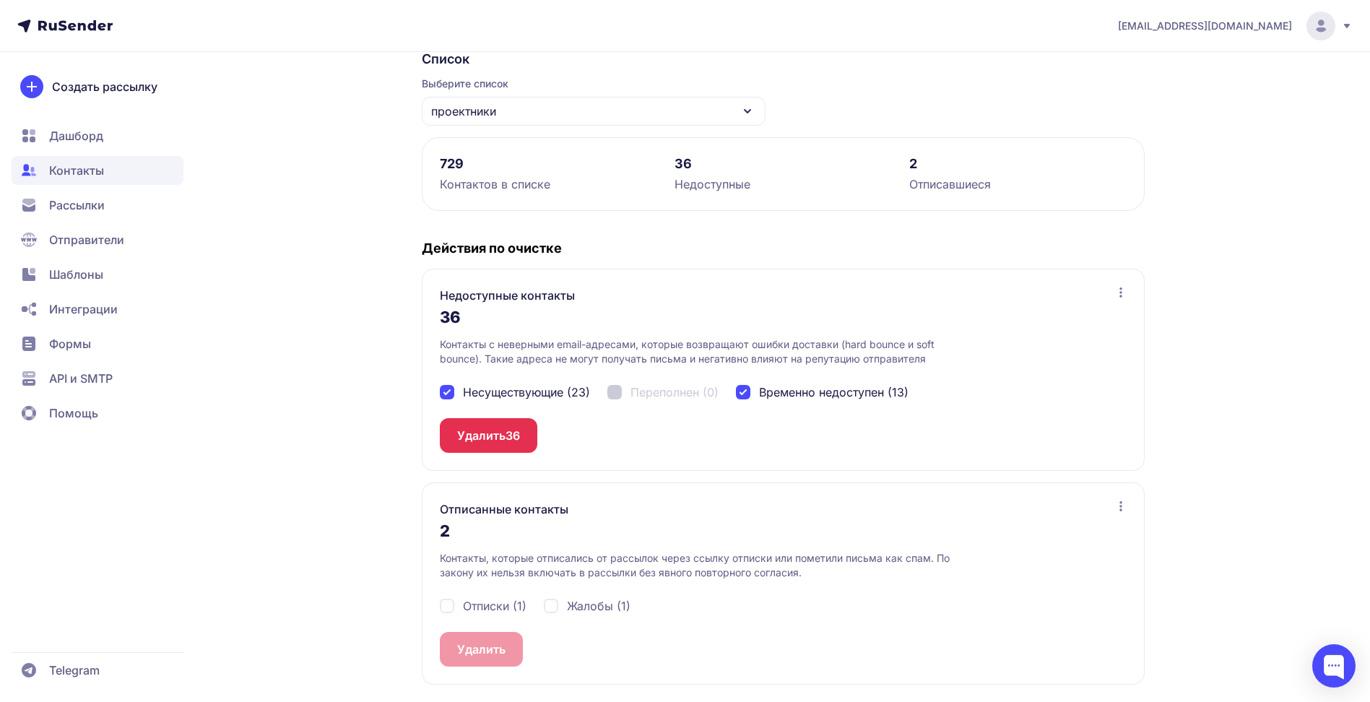
click at [505, 441] on button "Удалить 36" at bounding box center [488, 435] width 97 height 35
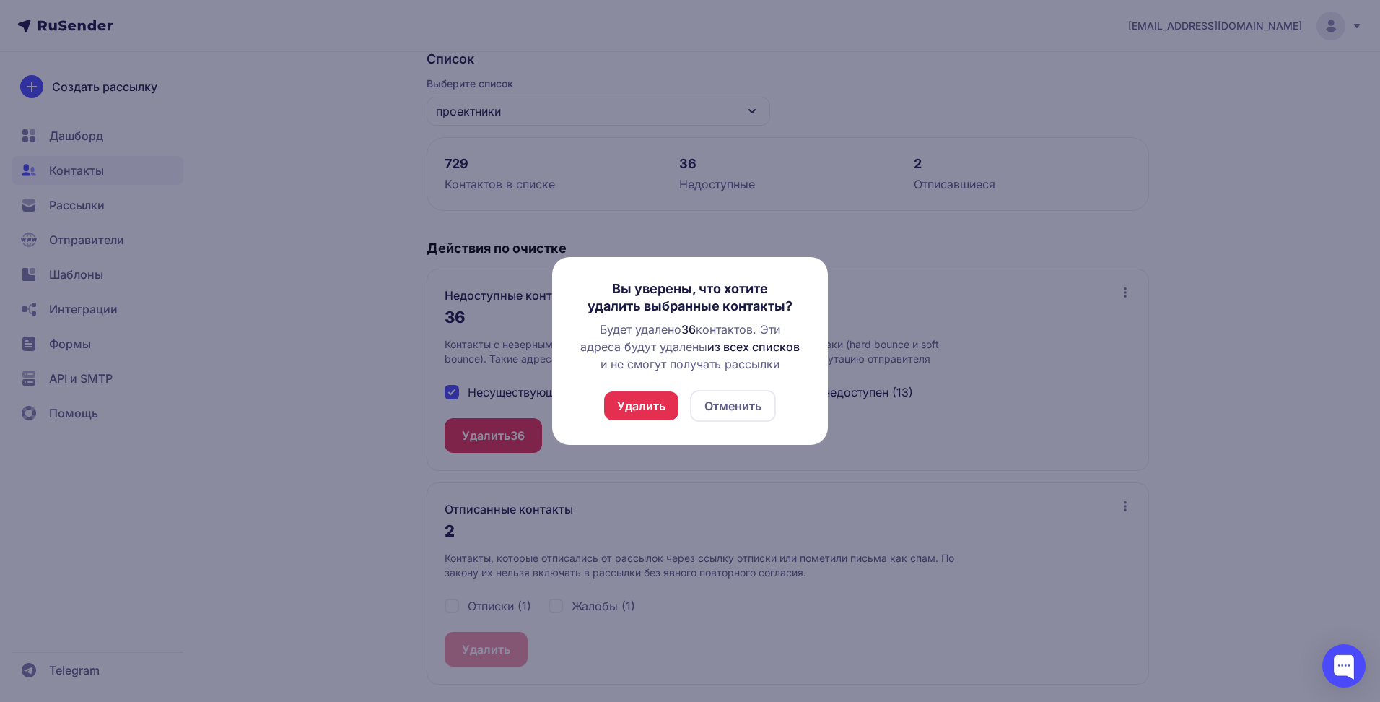
click at [648, 404] on button "Удалить" at bounding box center [641, 405] width 74 height 29
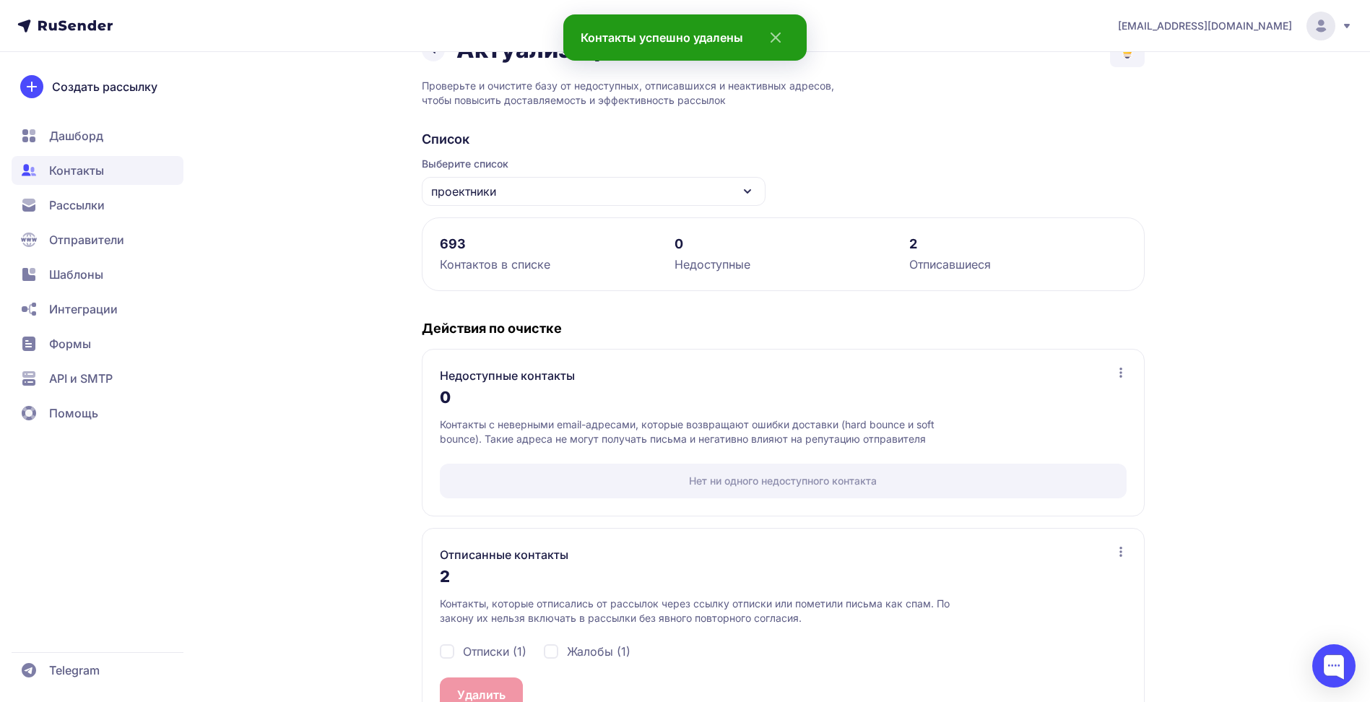
scroll to position [88, 0]
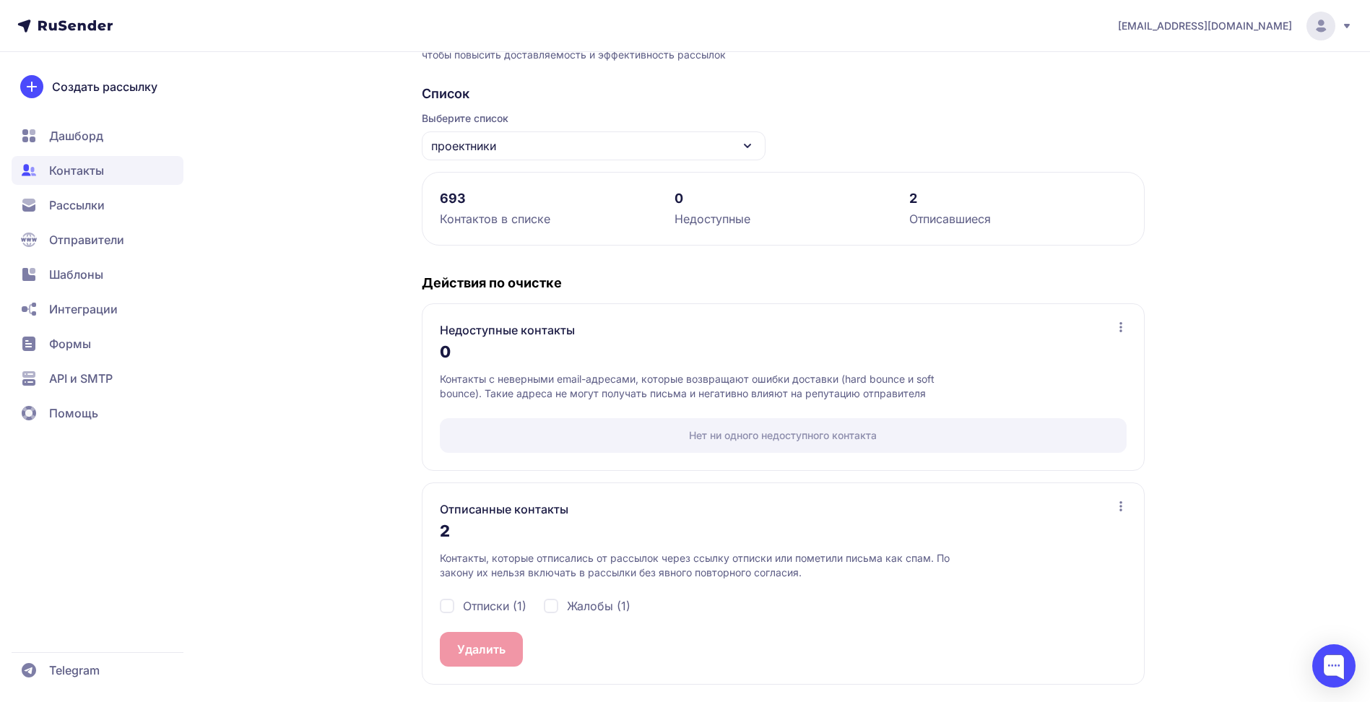
click at [447, 609] on div "Отписки (1)" at bounding box center [483, 605] width 87 height 17
checkbox input "true"
click at [552, 604] on div "Жалобы (1)" at bounding box center [587, 605] width 87 height 17
checkbox input "true"
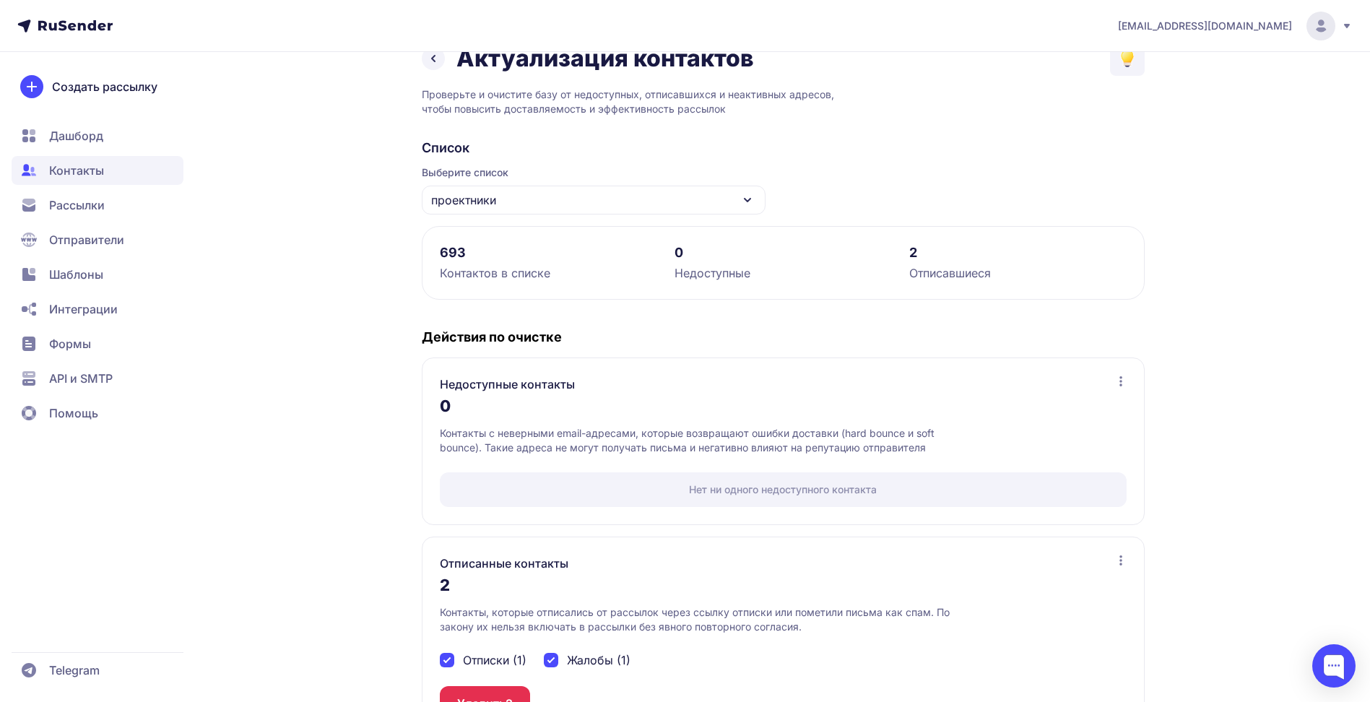
scroll to position [0, 0]
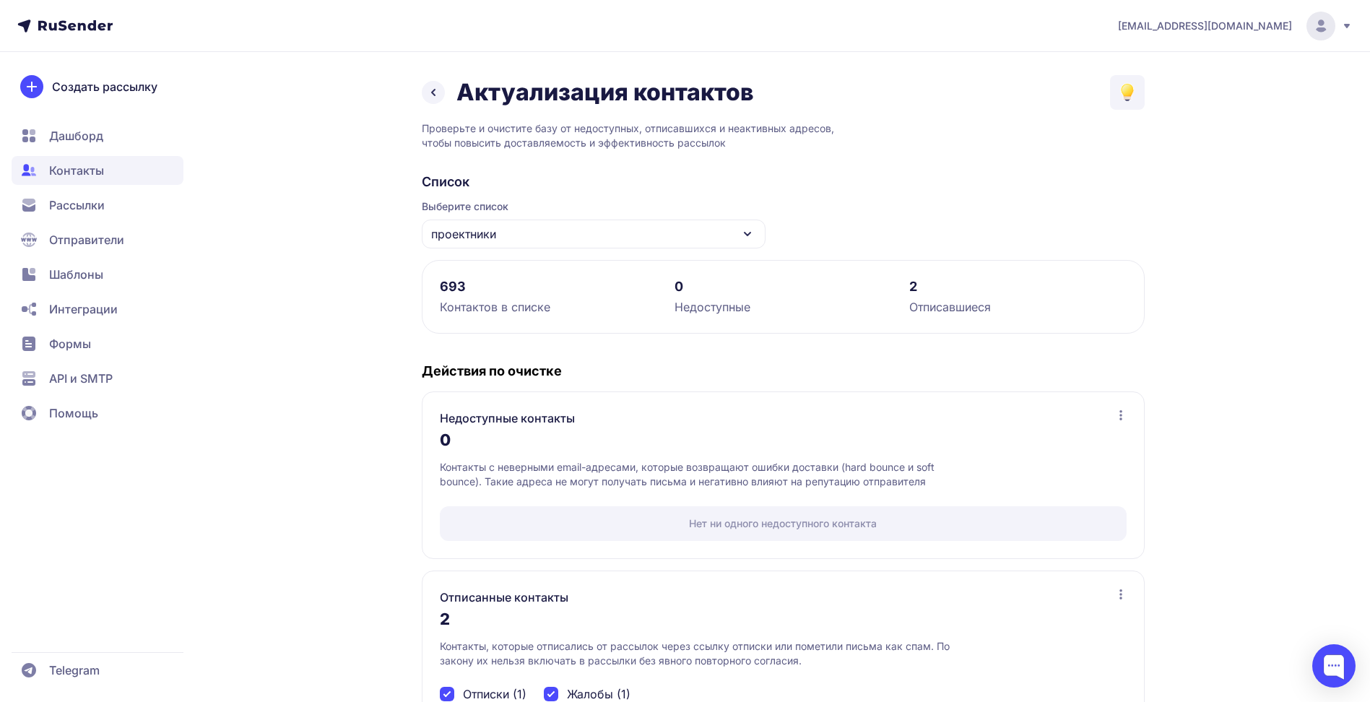
click at [110, 170] on span "Контакты" at bounding box center [98, 170] width 172 height 29
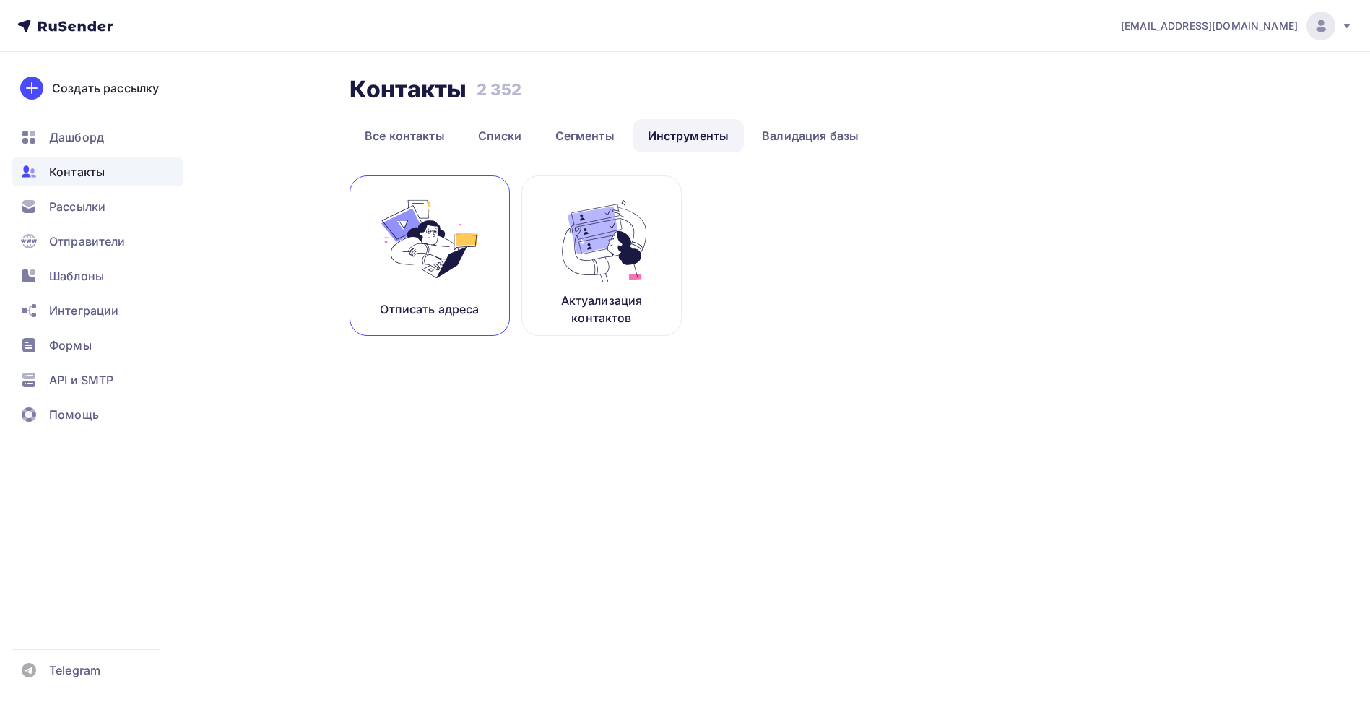
click at [424, 283] on img at bounding box center [429, 238] width 97 height 91
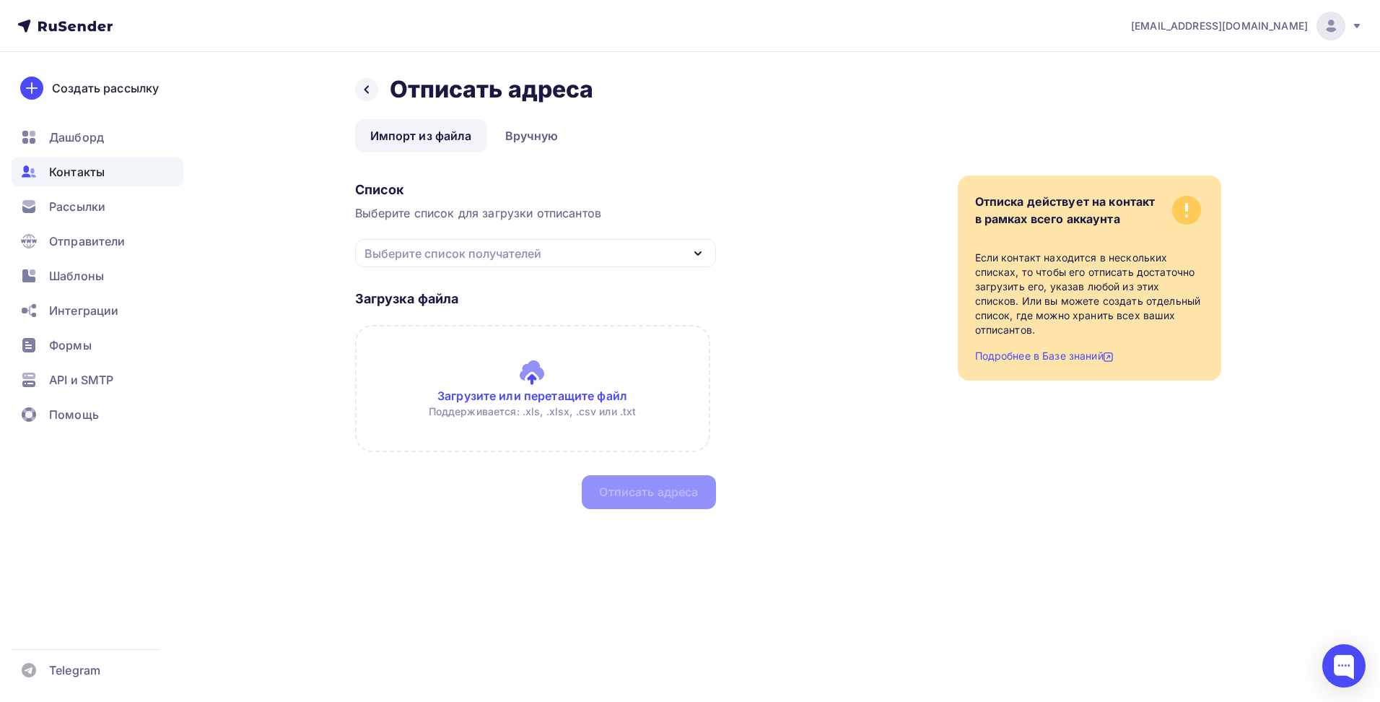
click at [410, 248] on div "Выберите список получателей" at bounding box center [453, 253] width 177 height 17
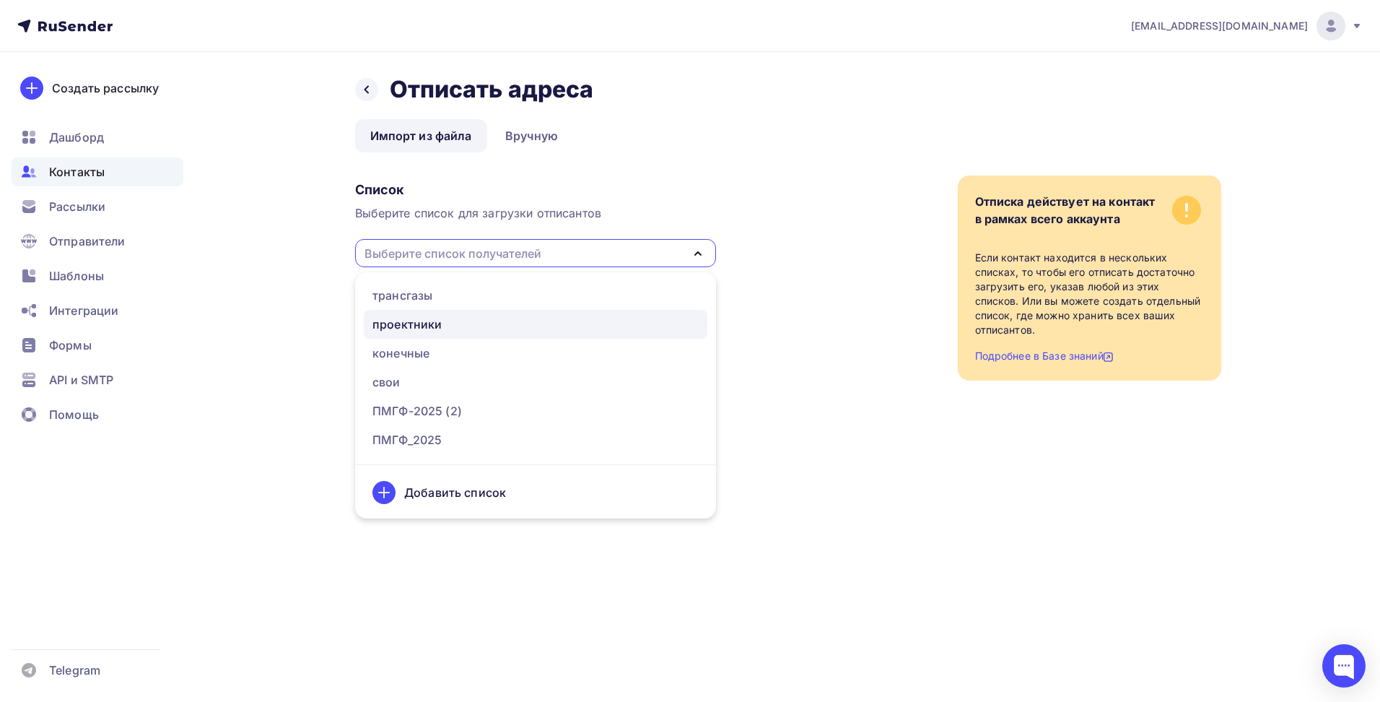
click at [413, 317] on div "проектники" at bounding box center [407, 323] width 69 height 17
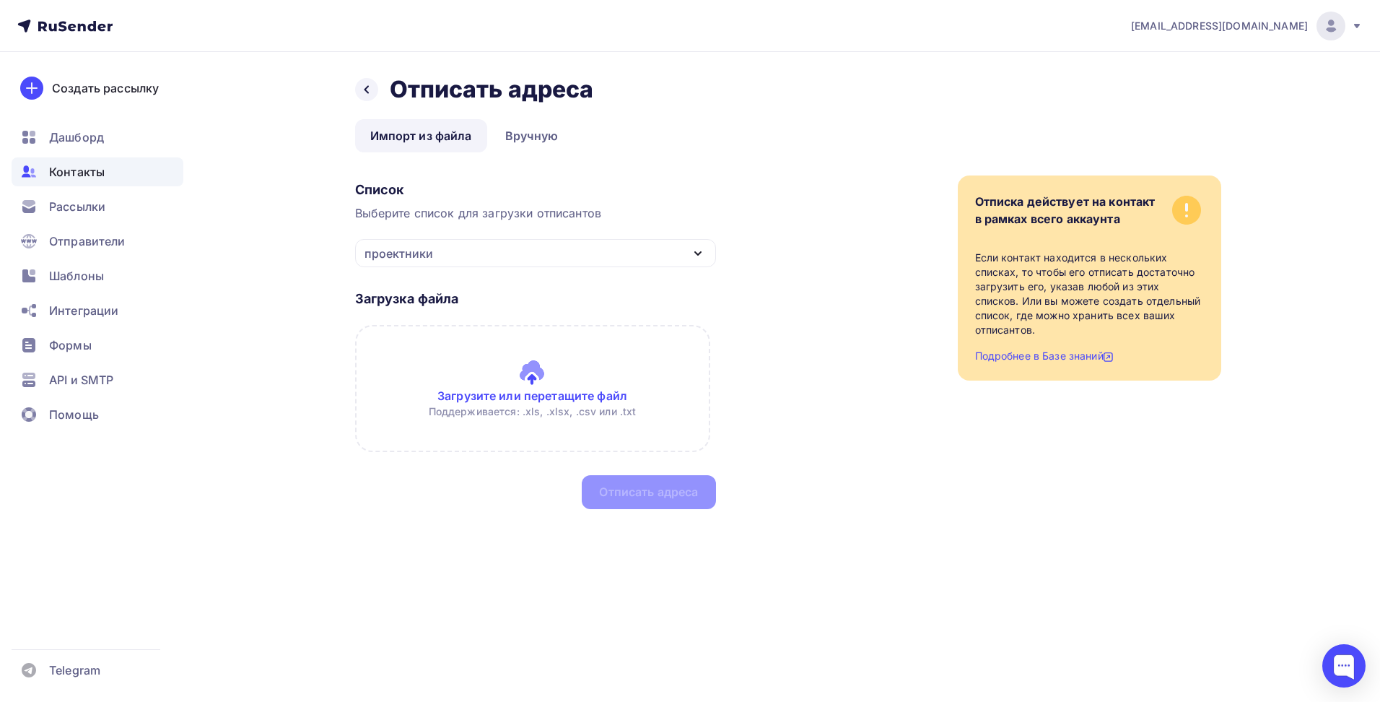
click at [442, 251] on div "проектники" at bounding box center [535, 253] width 361 height 28
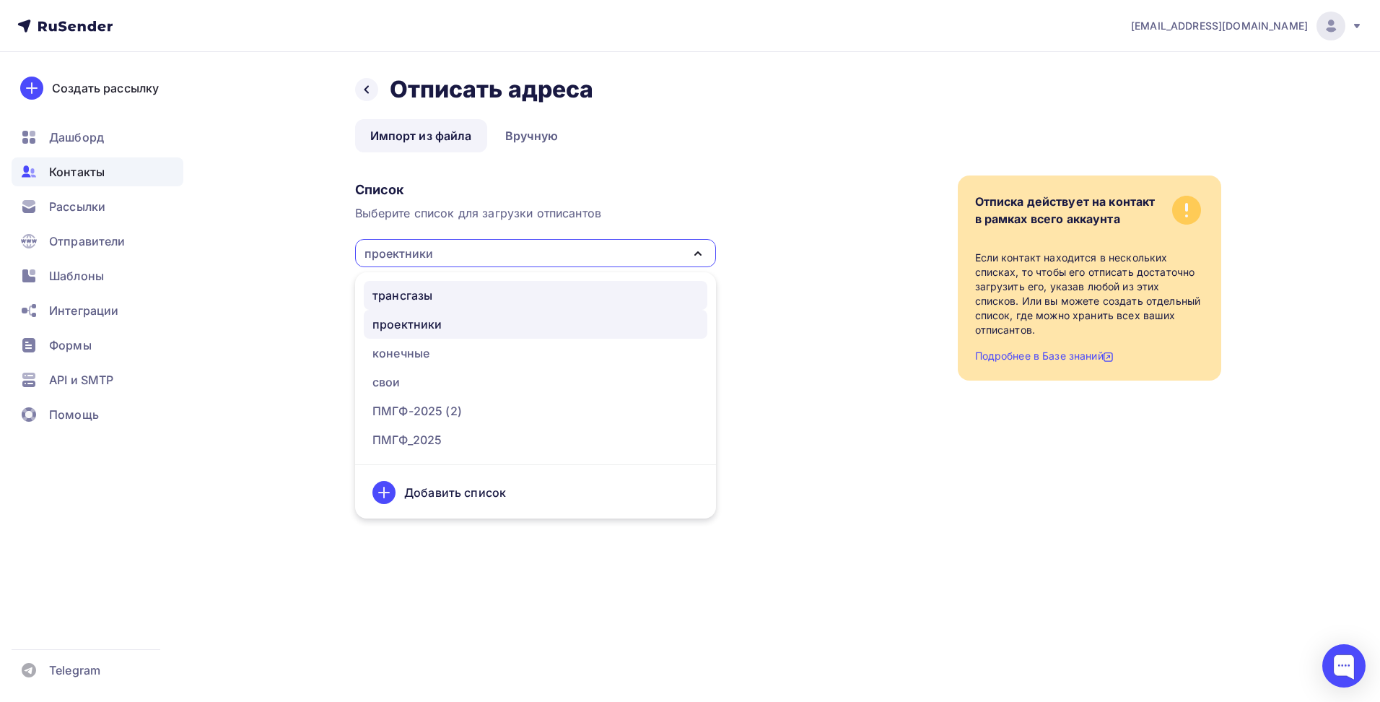
click at [435, 287] on div "трансгазы" at bounding box center [536, 295] width 326 height 17
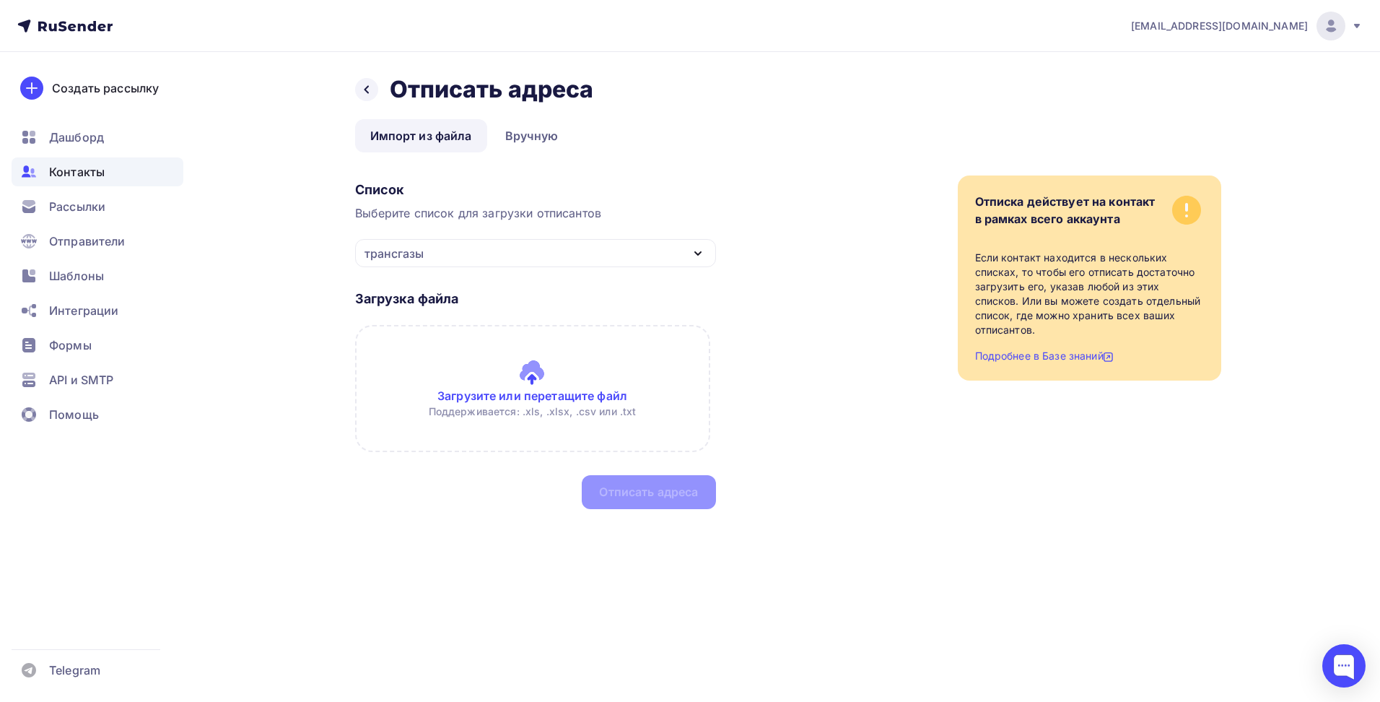
click at [444, 253] on div "трансгазы" at bounding box center [535, 253] width 361 height 28
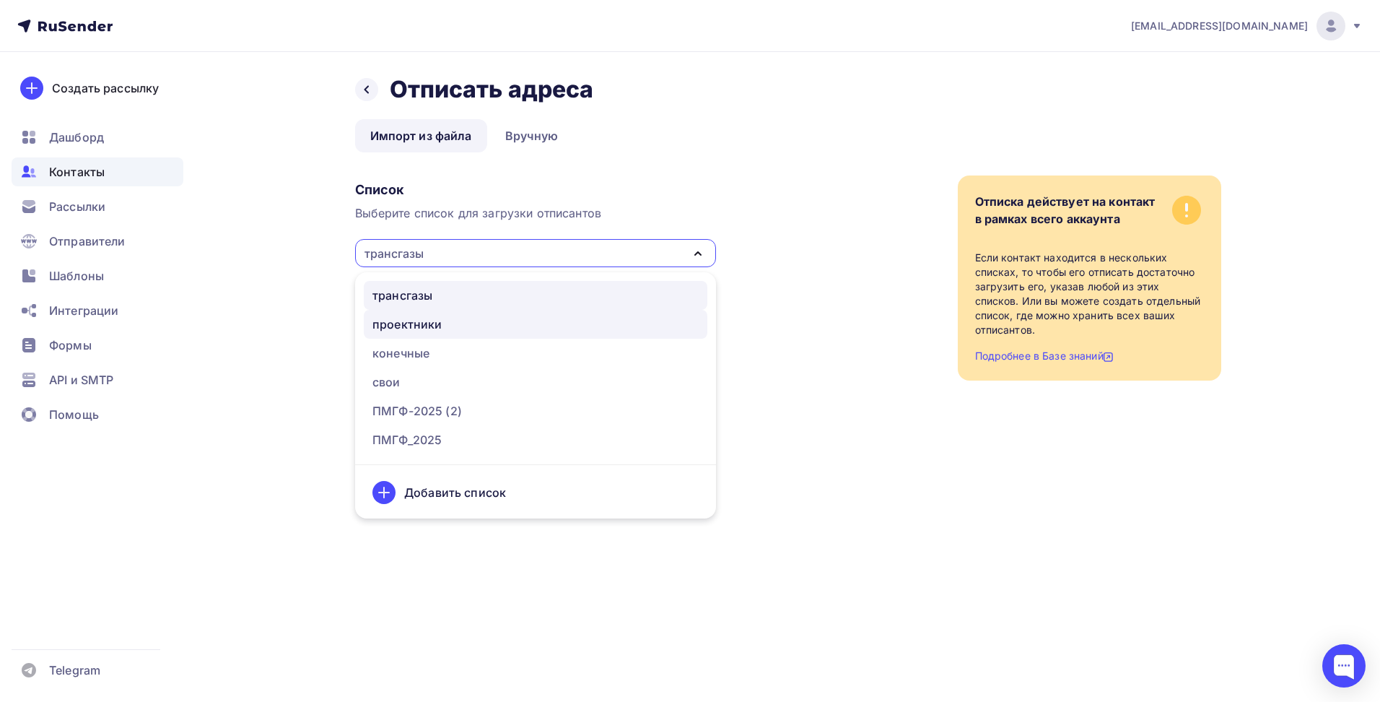
click at [446, 326] on div "проектники" at bounding box center [536, 323] width 326 height 17
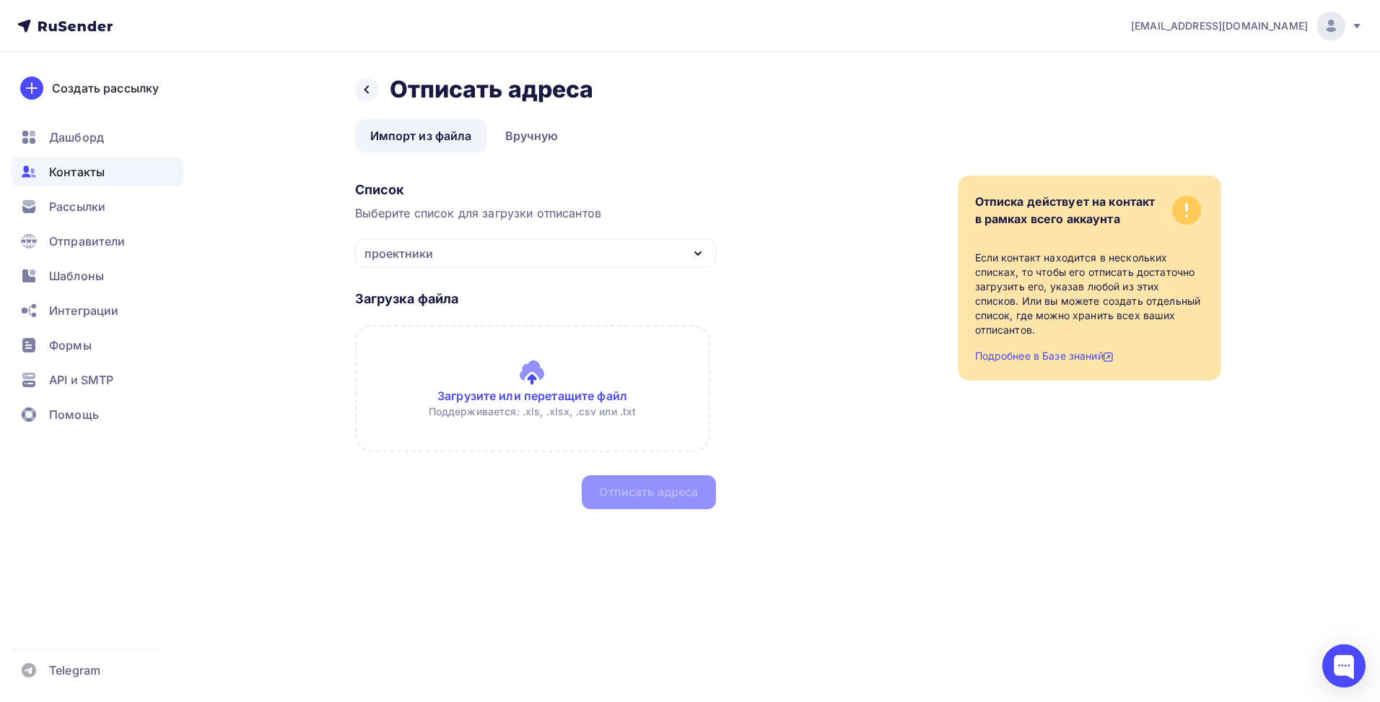
click at [427, 251] on div "проектники" at bounding box center [399, 253] width 69 height 17
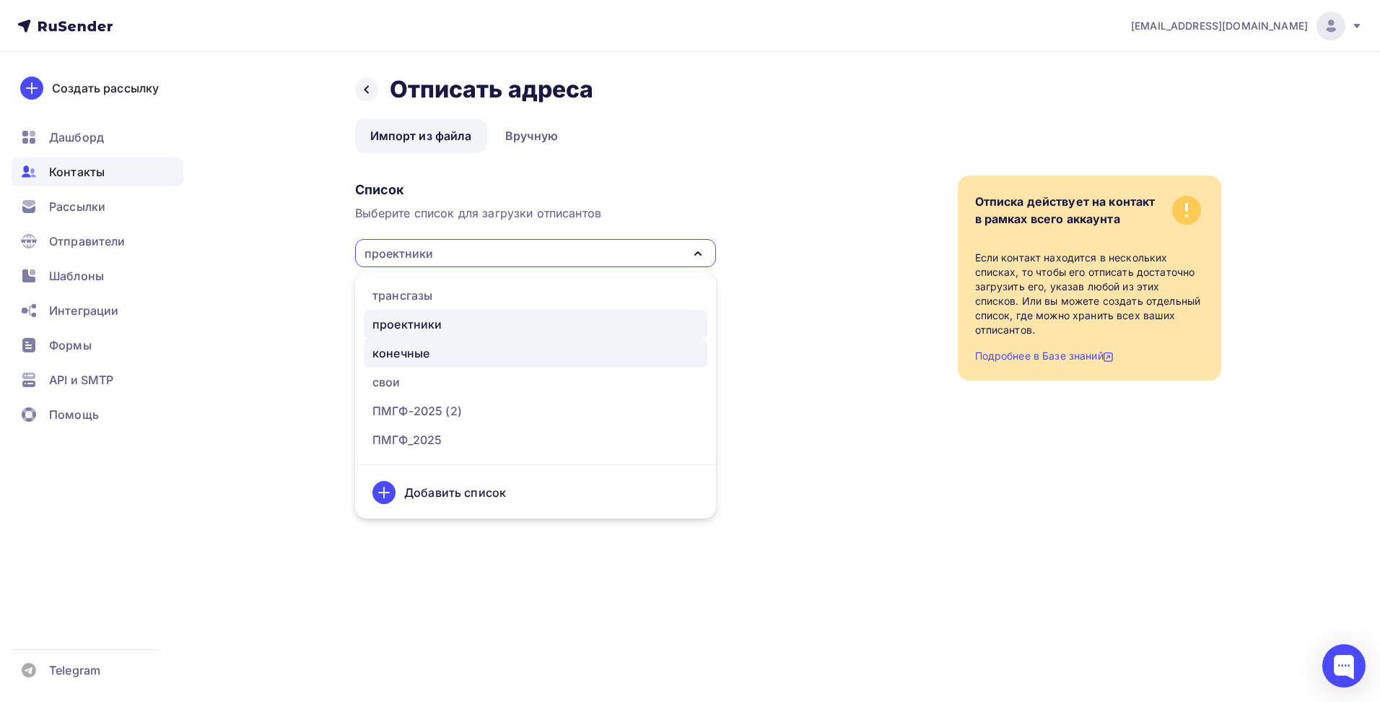
click at [428, 354] on div "конечные" at bounding box center [401, 352] width 57 height 17
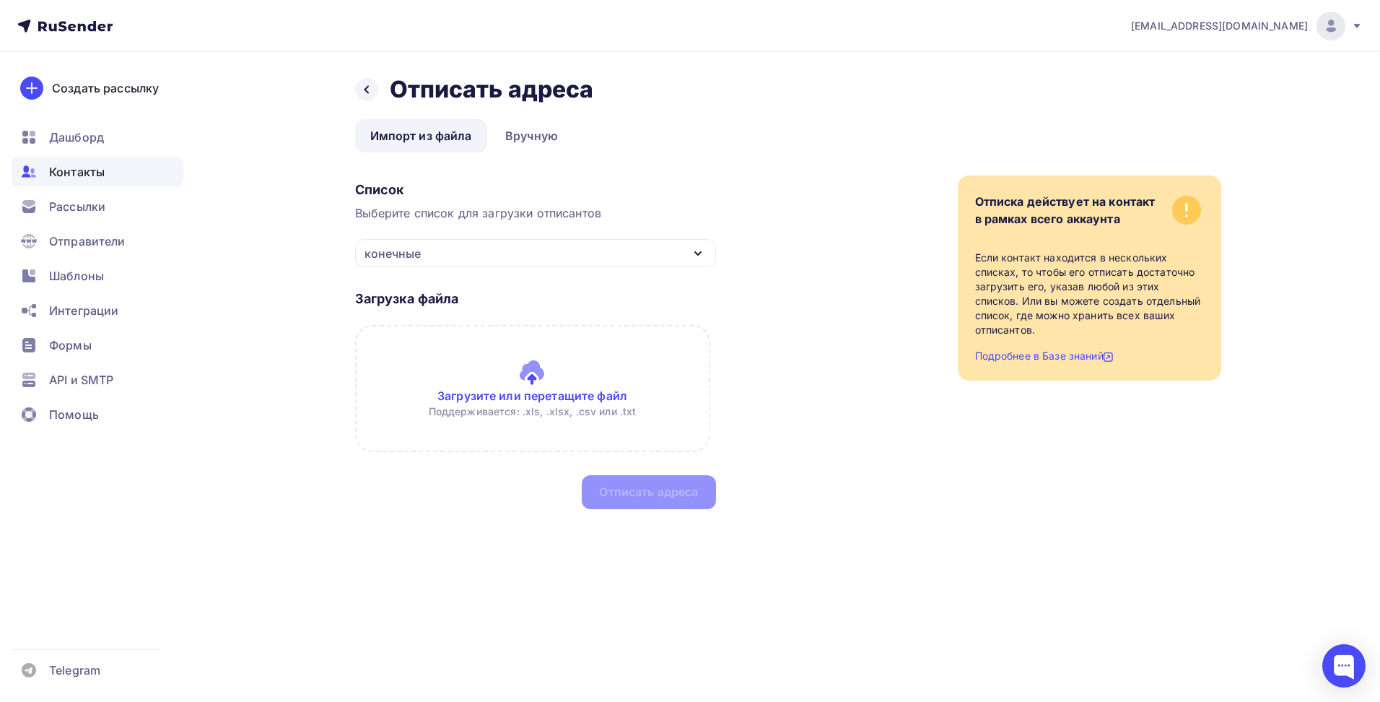
click at [99, 184] on div "Контакты" at bounding box center [98, 171] width 172 height 29
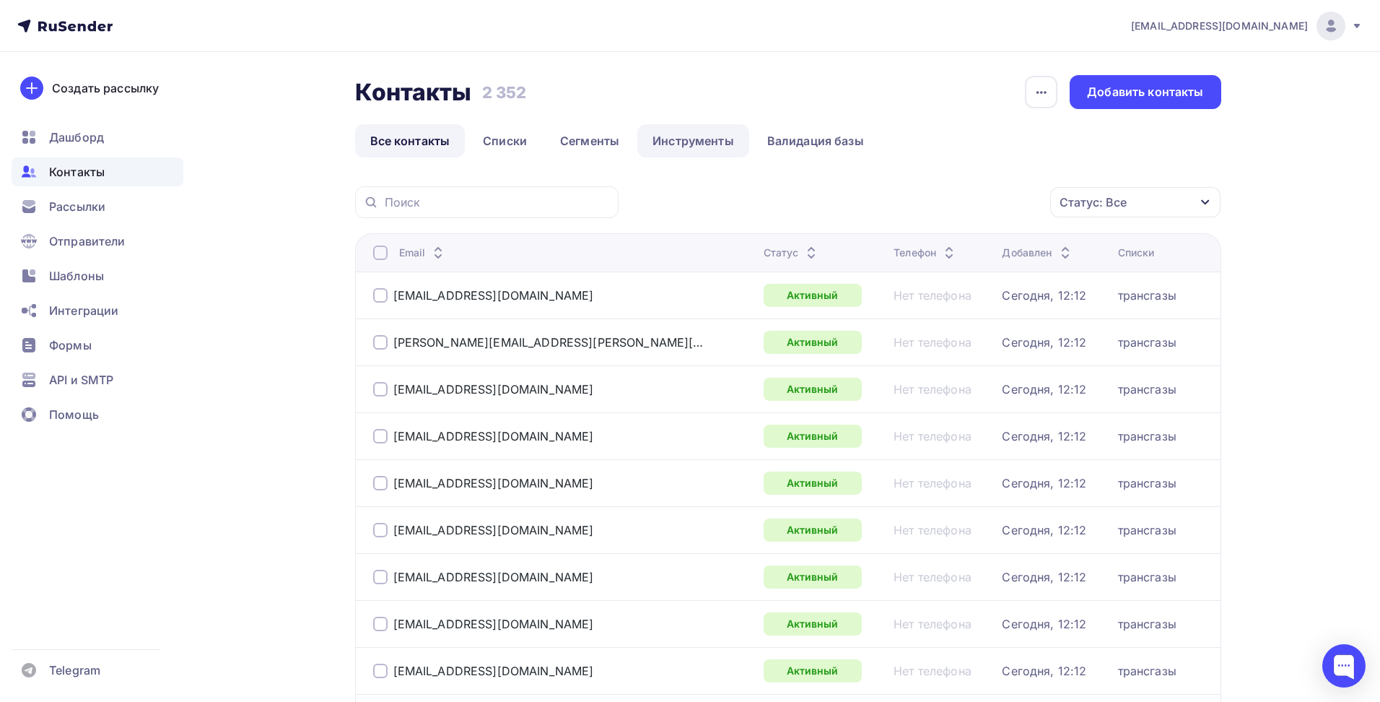
click at [666, 139] on link "Инструменты" at bounding box center [693, 140] width 112 height 33
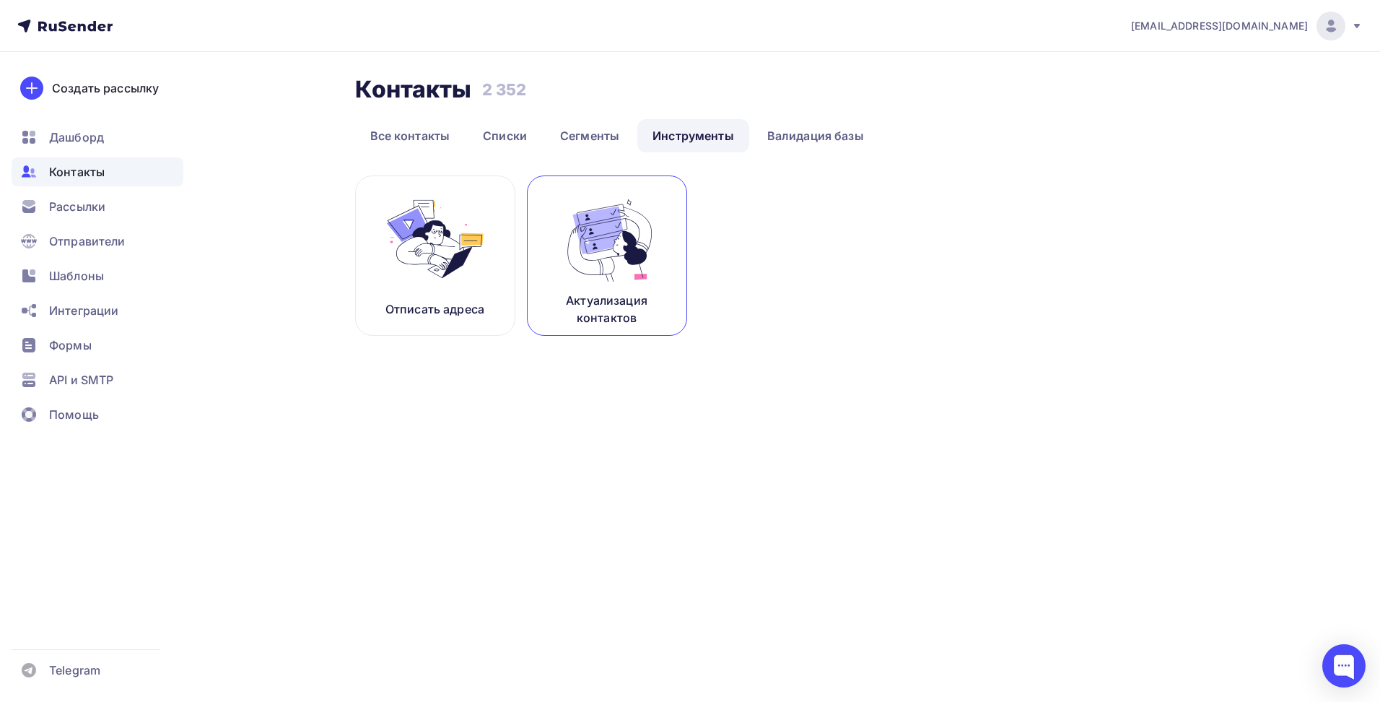
click at [607, 278] on img at bounding box center [607, 238] width 97 height 91
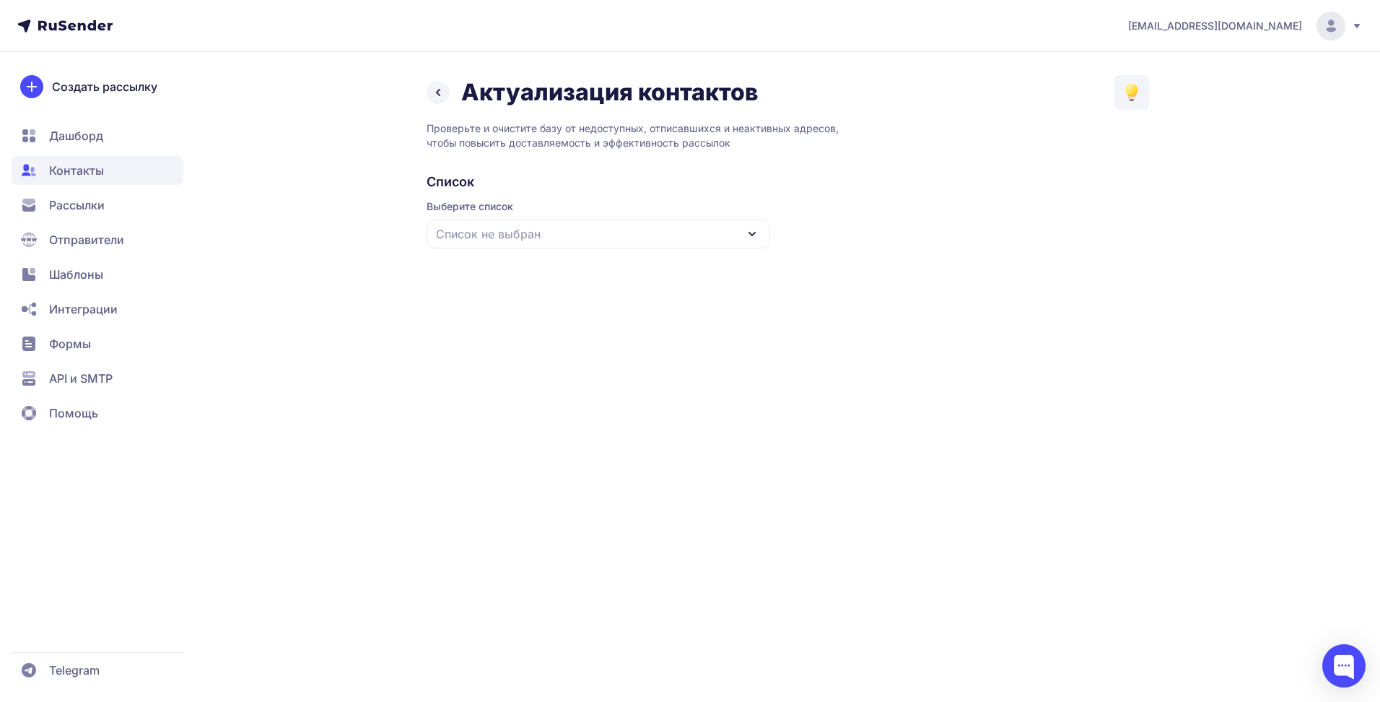
click at [465, 234] on span "Список не выбран" at bounding box center [488, 233] width 105 height 17
click at [497, 352] on div "проектники" at bounding box center [598, 357] width 326 height 35
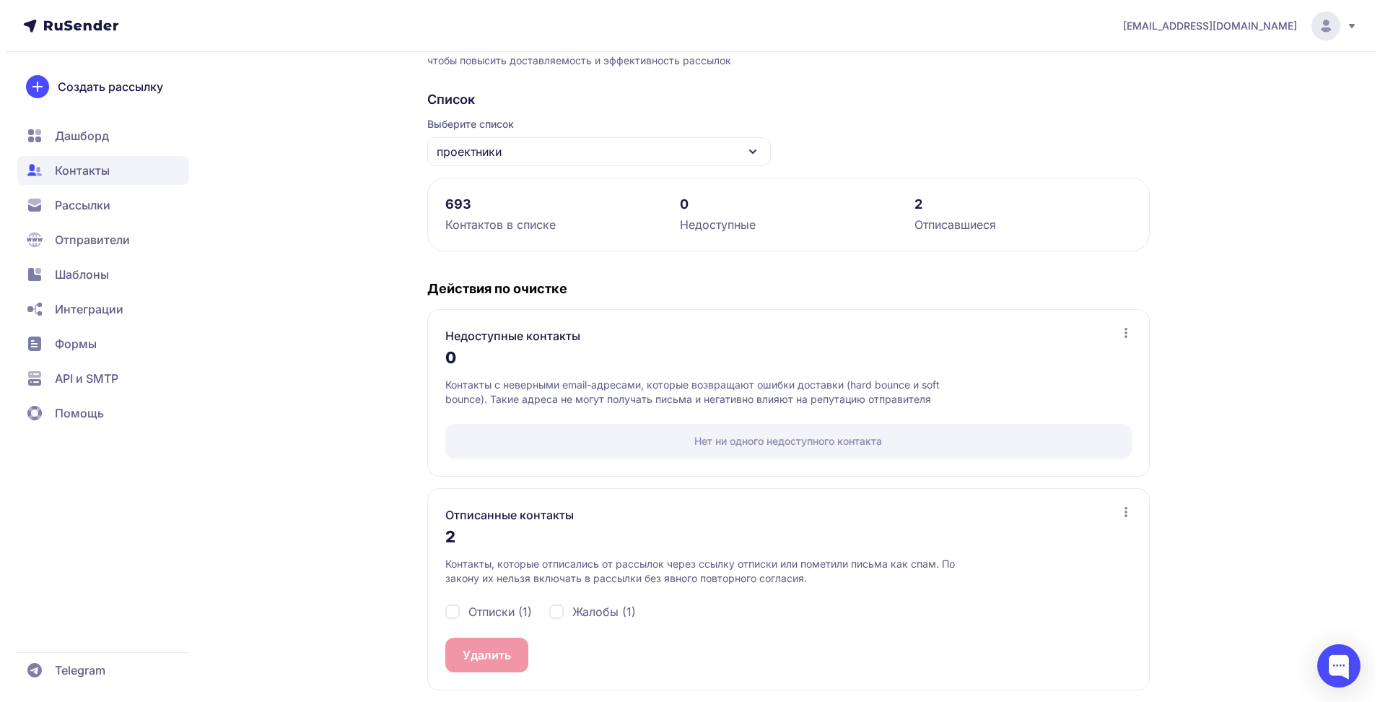
scroll to position [88, 0]
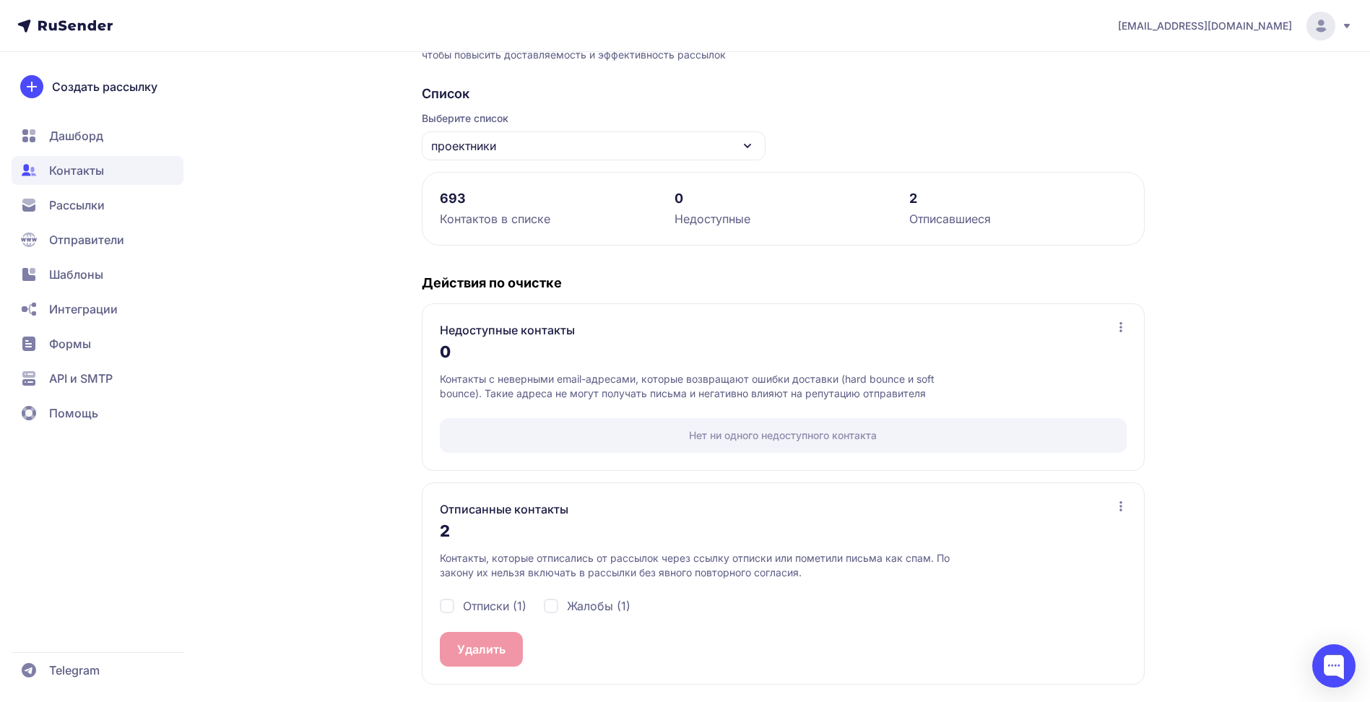
click at [454, 603] on div "Отписки (1)" at bounding box center [483, 605] width 87 height 17
checkbox input "true"
click at [557, 602] on div "Жалобы (1)" at bounding box center [587, 605] width 87 height 17
checkbox input "true"
click at [509, 647] on span "2" at bounding box center [508, 648] width 7 height 17
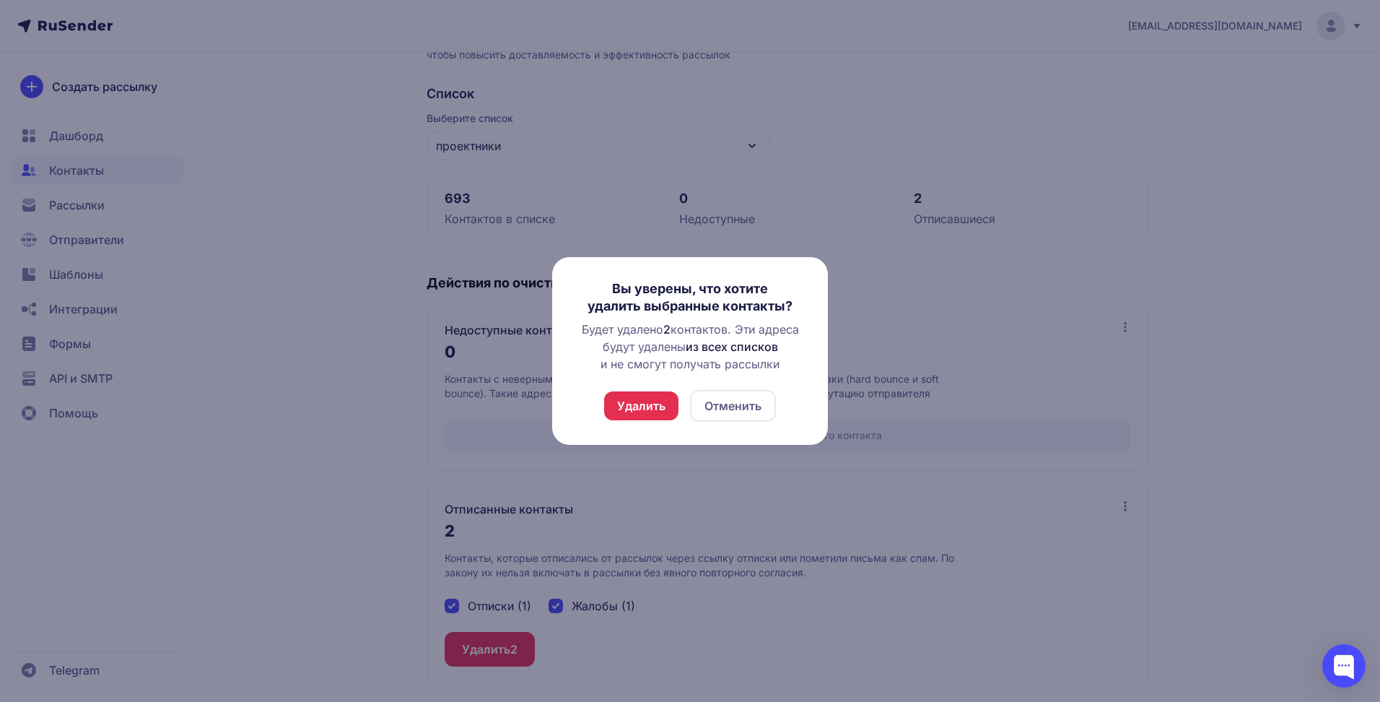
click at [630, 409] on button "Удалить" at bounding box center [641, 405] width 74 height 29
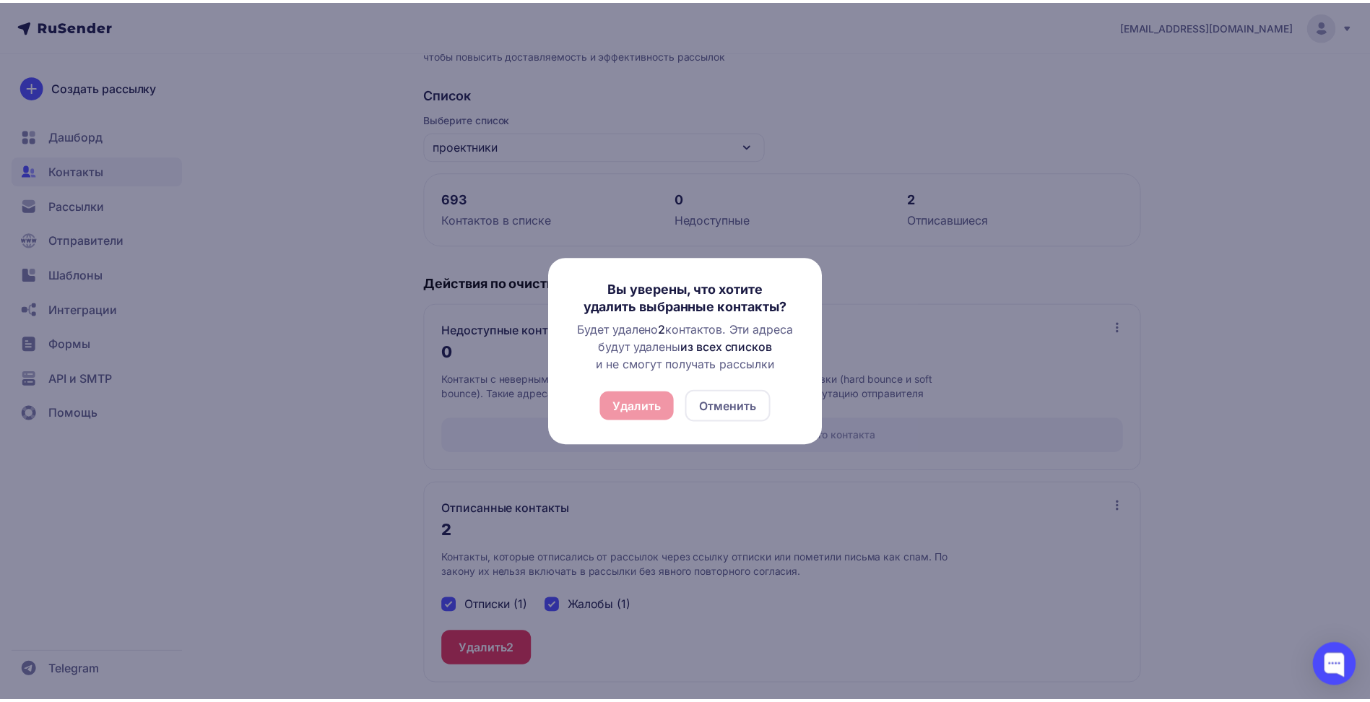
scroll to position [0, 0]
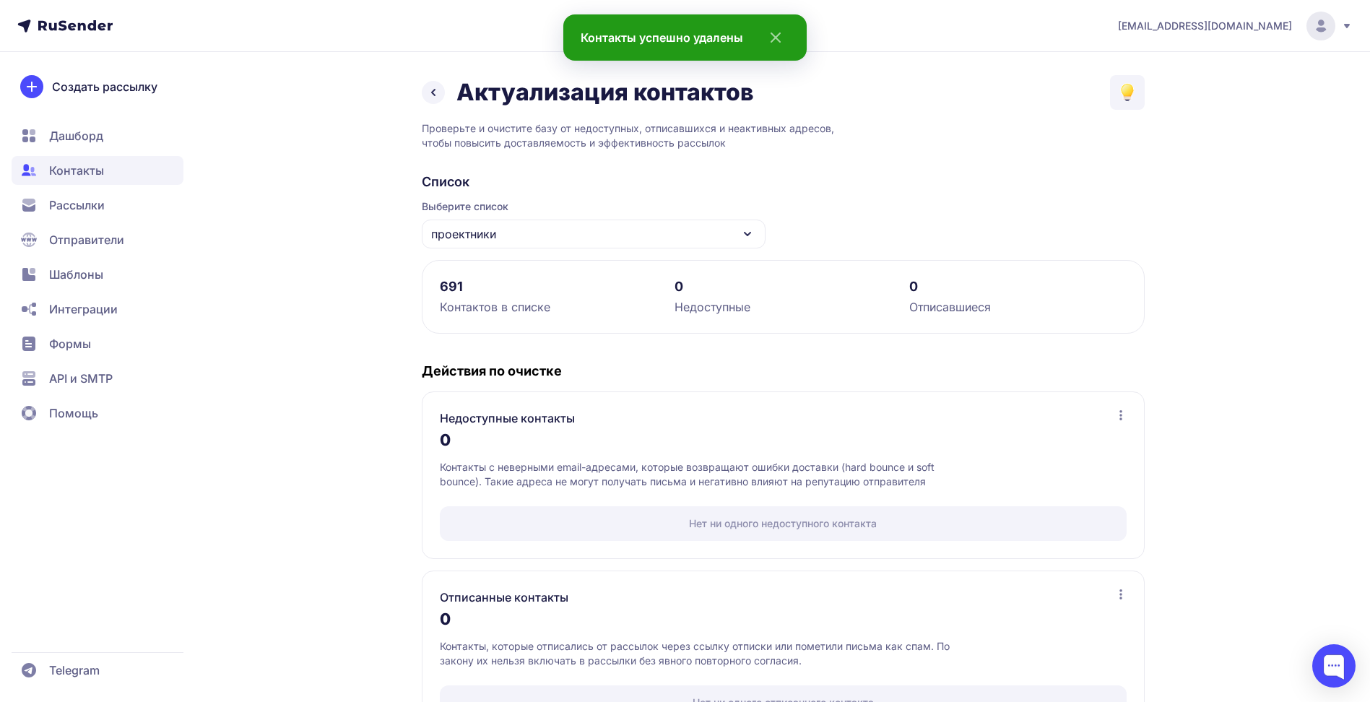
click at [570, 234] on div "проектники" at bounding box center [594, 233] width 344 height 29
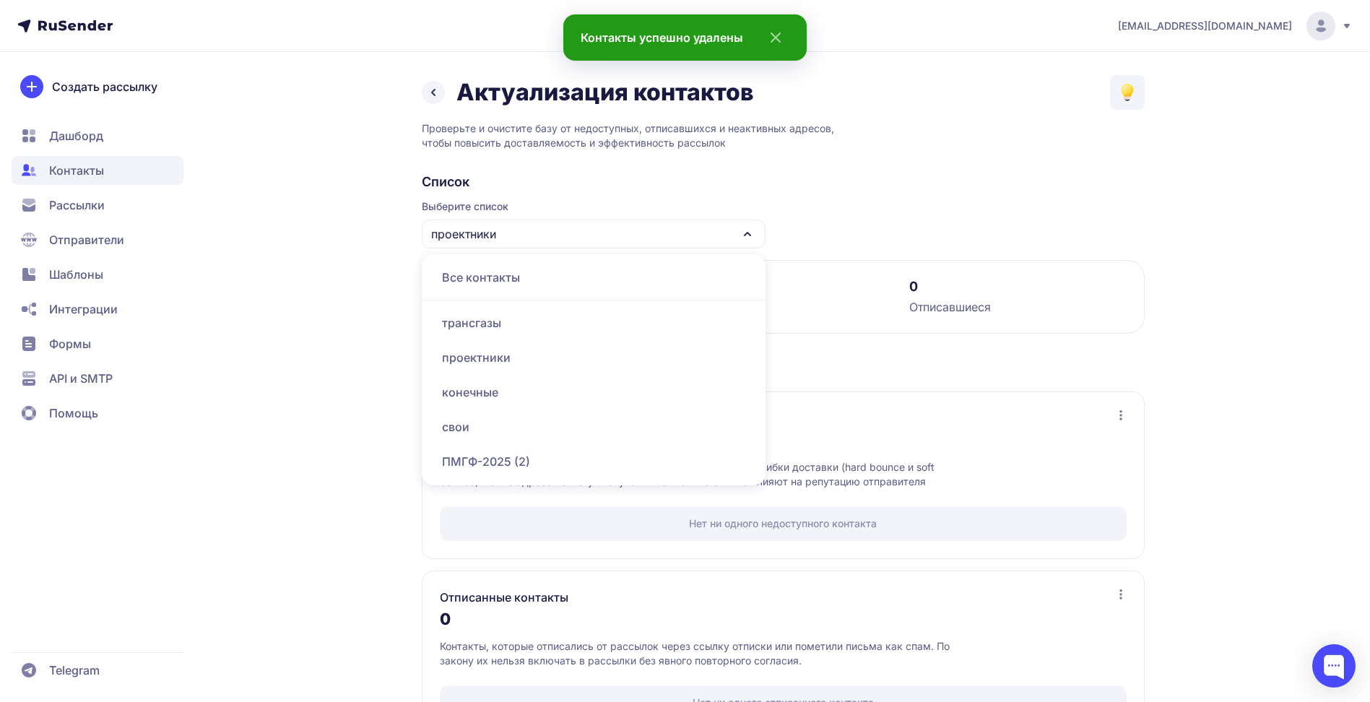
click at [570, 234] on div "проектники" at bounding box center [594, 233] width 344 height 29
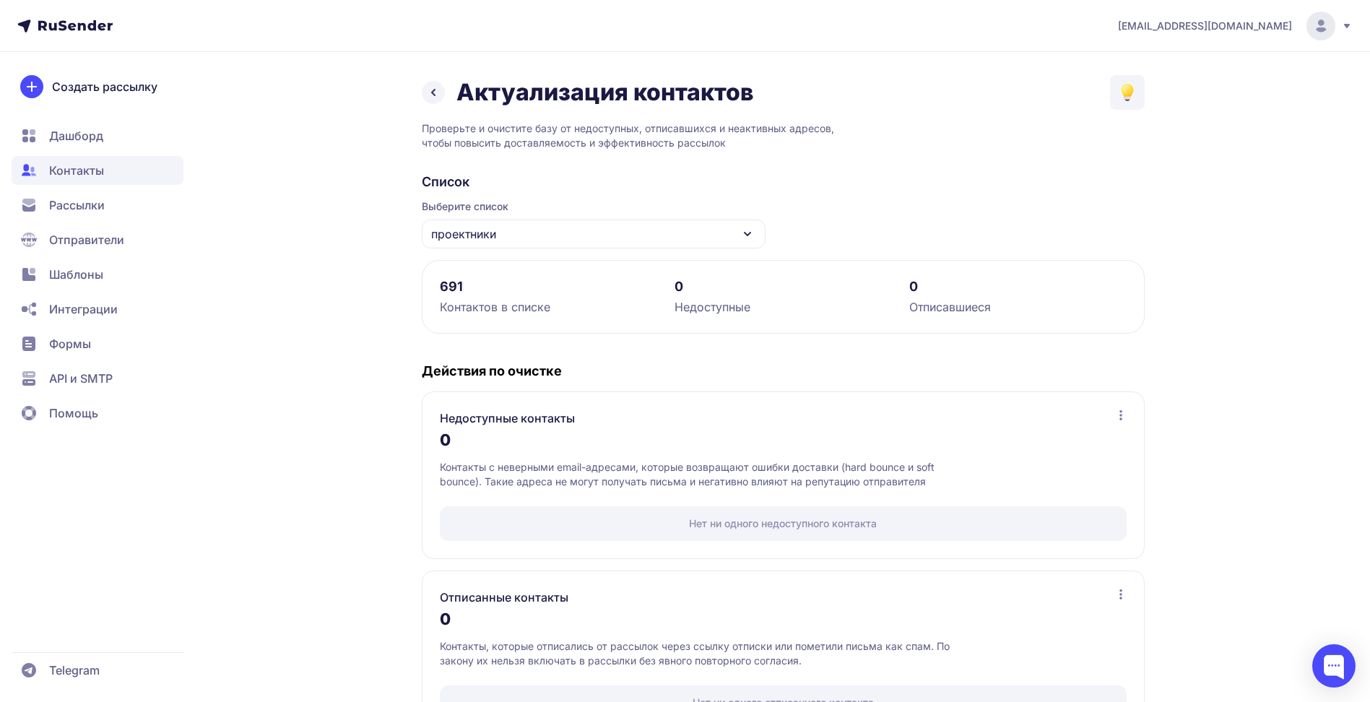
click at [568, 235] on div "проектники" at bounding box center [594, 233] width 344 height 29
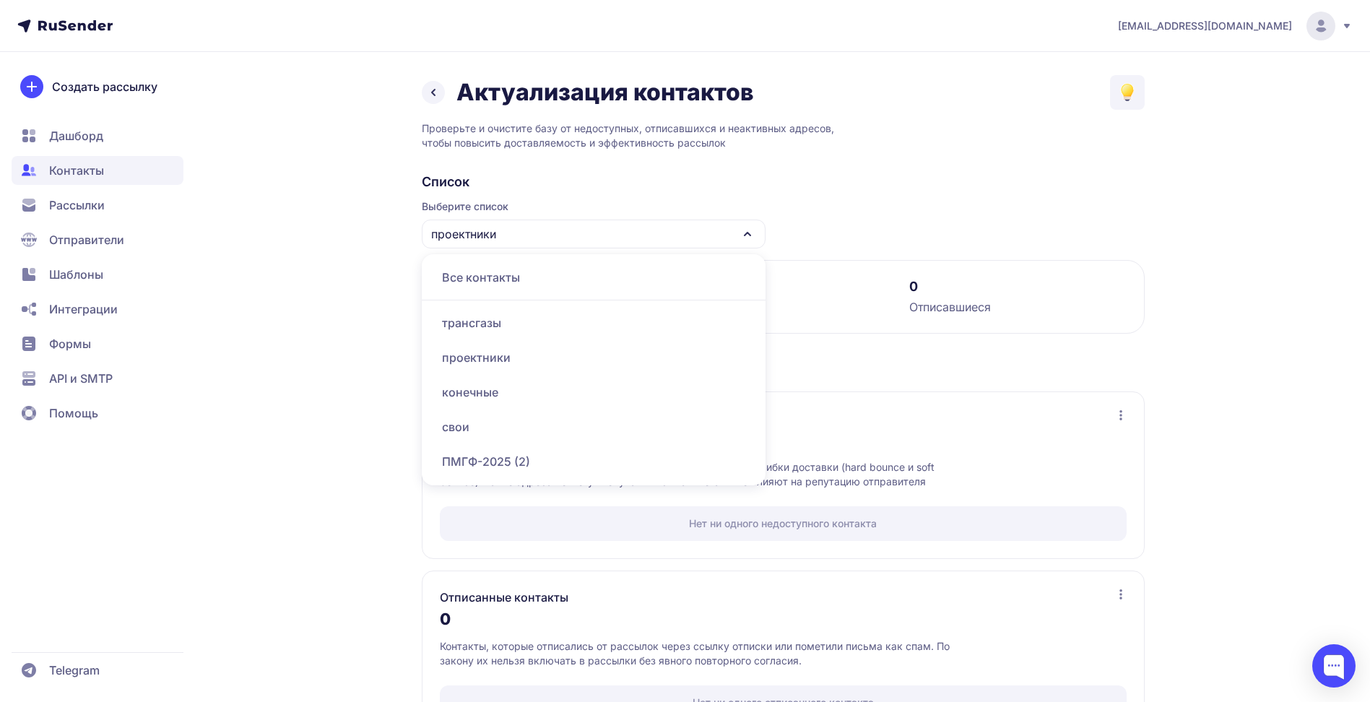
click at [459, 386] on div "конечные" at bounding box center [593, 392] width 326 height 35
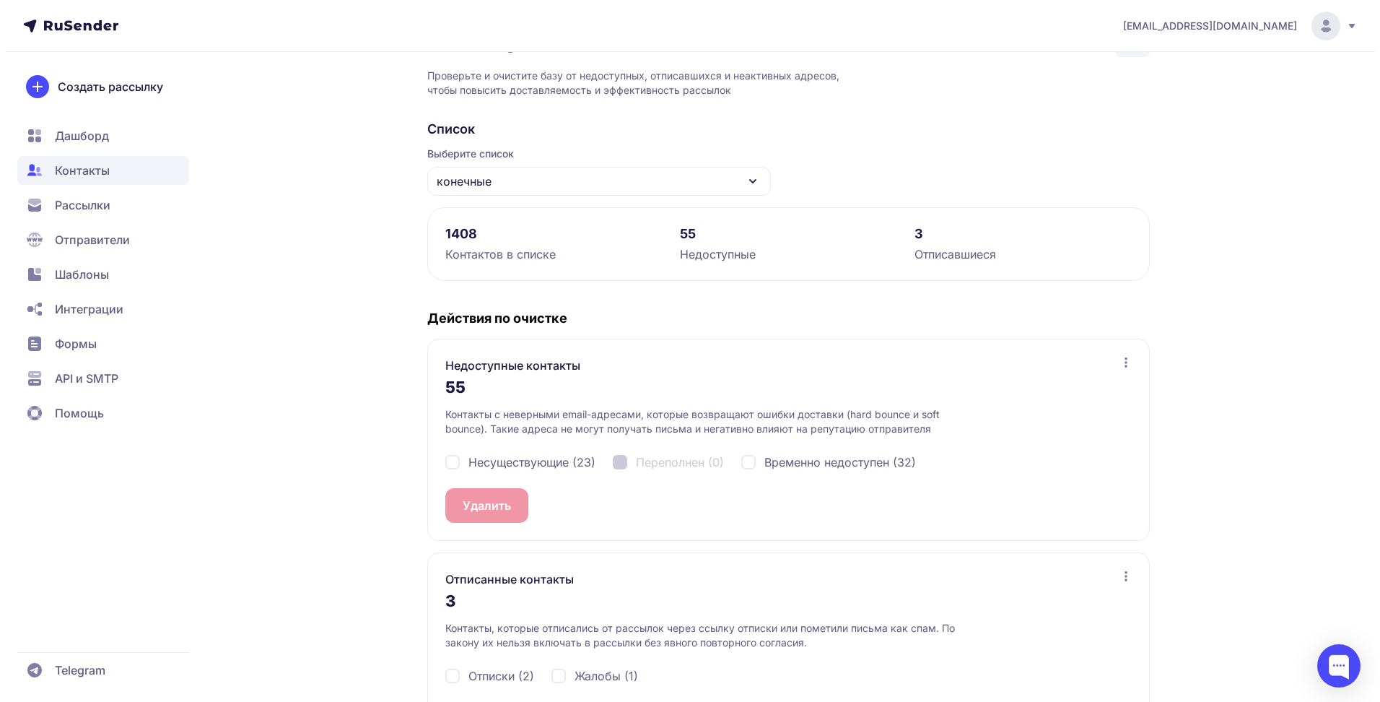
scroll to position [123, 0]
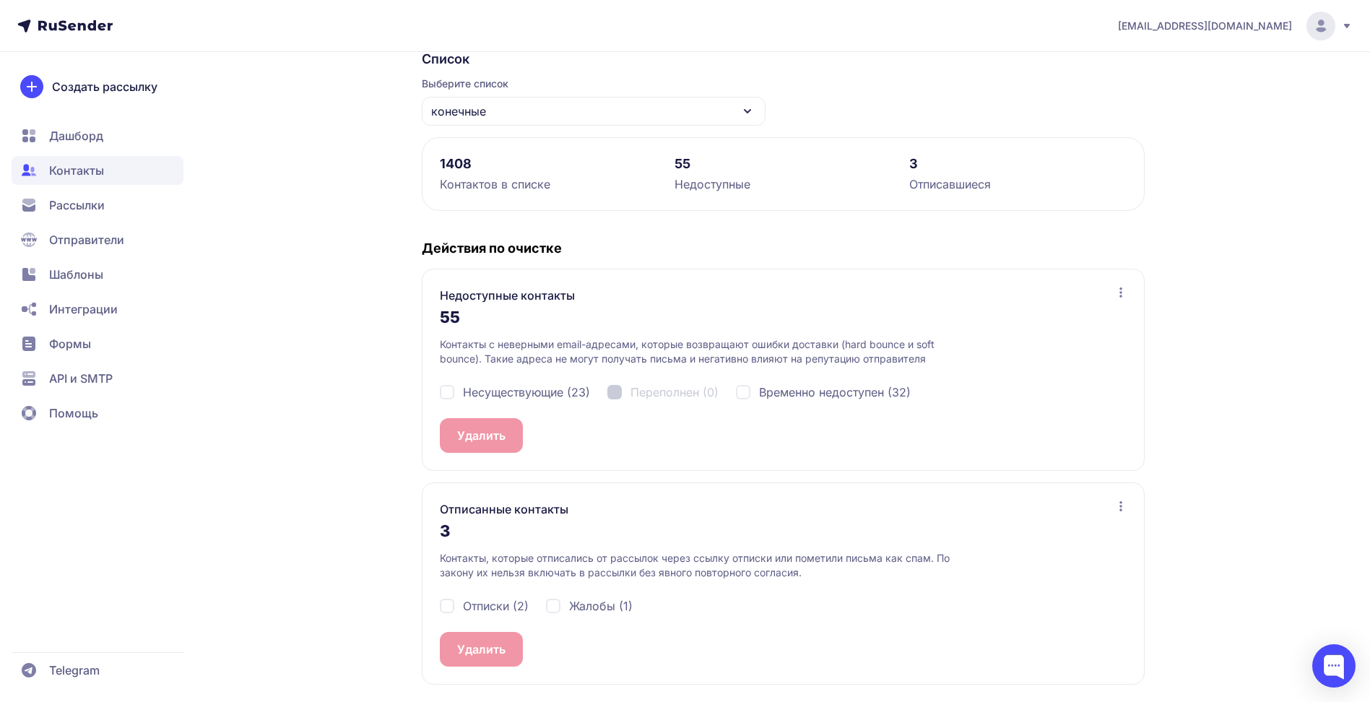
click at [450, 388] on div "Несуществующие (23)" at bounding box center [515, 391] width 150 height 17
checkbox input "true"
click at [749, 394] on div "Временно недоступен (32)" at bounding box center [823, 391] width 175 height 17
checkbox input "true"
drag, startPoint x: 449, startPoint y: 609, endPoint x: 470, endPoint y: 606, distance: 21.0
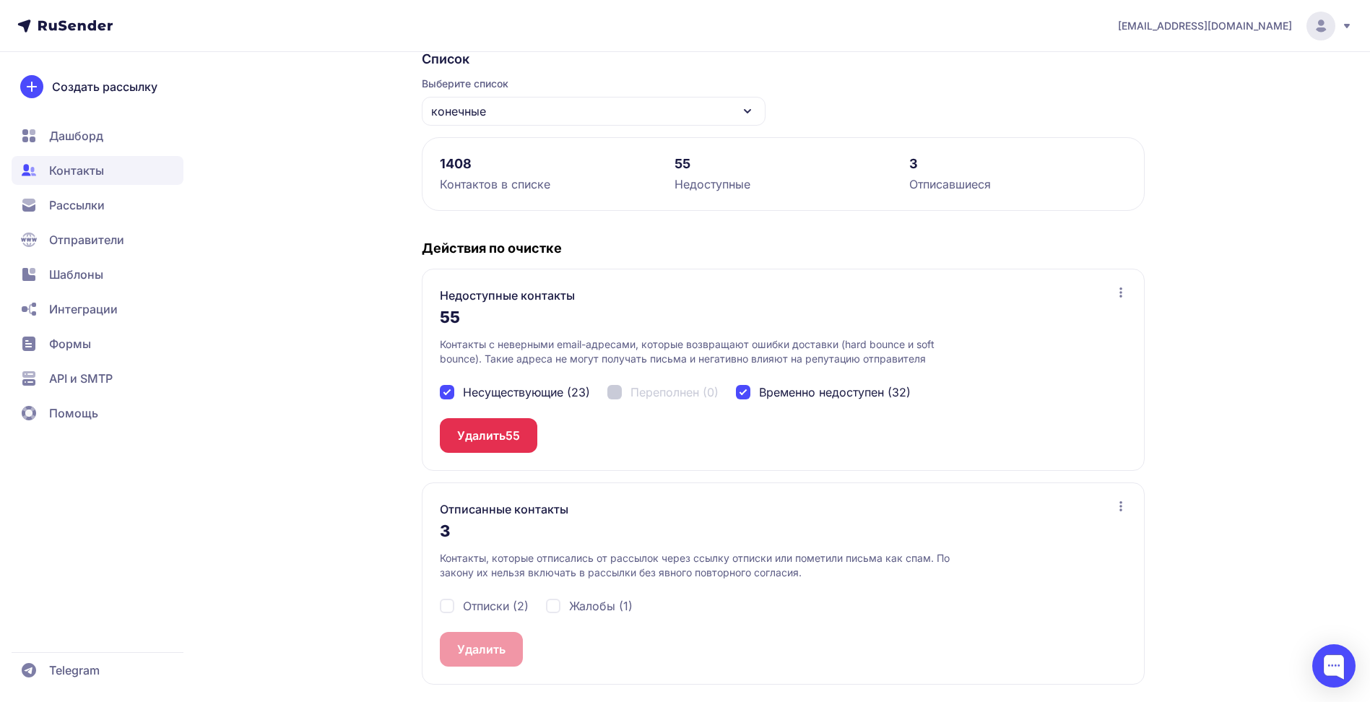
click at [449, 608] on div "Отписки (2)" at bounding box center [484, 605] width 89 height 17
checkbox input "true"
click at [554, 606] on div "Жалобы (1)" at bounding box center [589, 605] width 87 height 17
checkbox input "true"
click at [487, 651] on button "Удалить 3" at bounding box center [485, 649] width 90 height 35
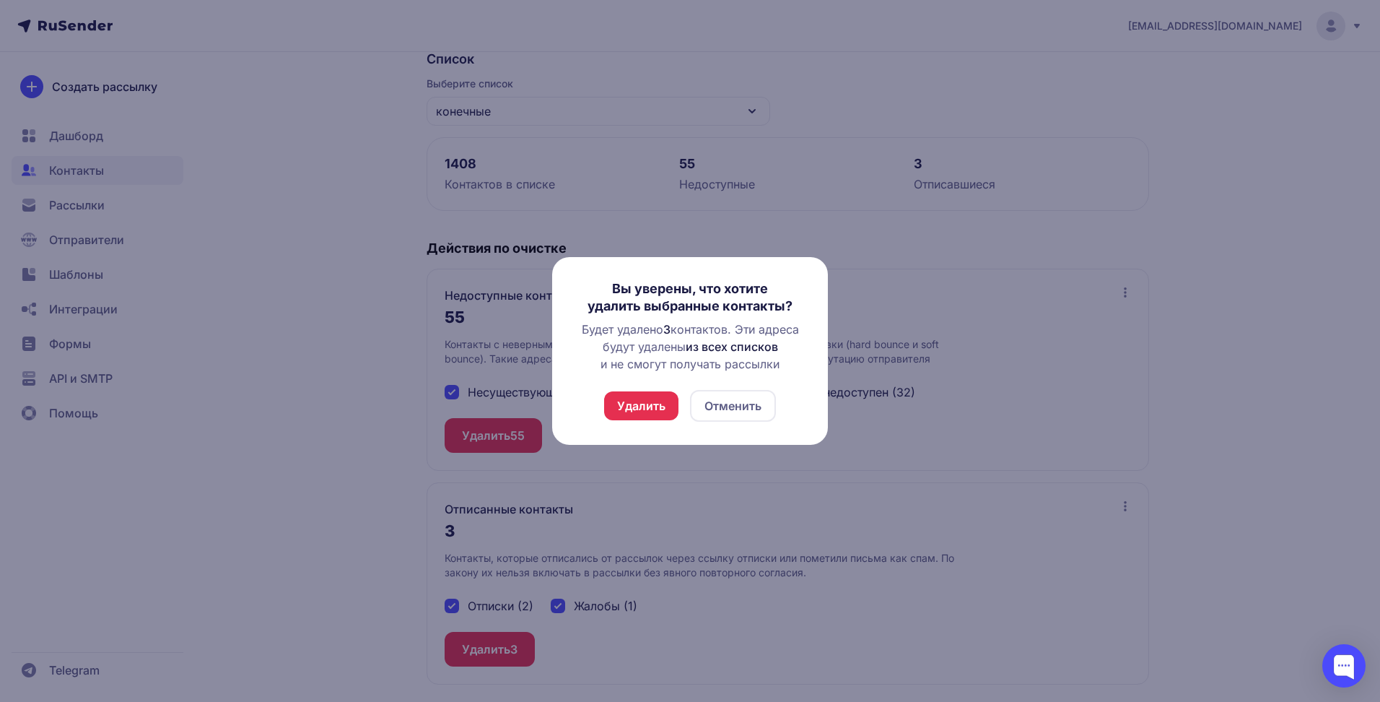
click at [627, 409] on button "Удалить" at bounding box center [641, 405] width 74 height 29
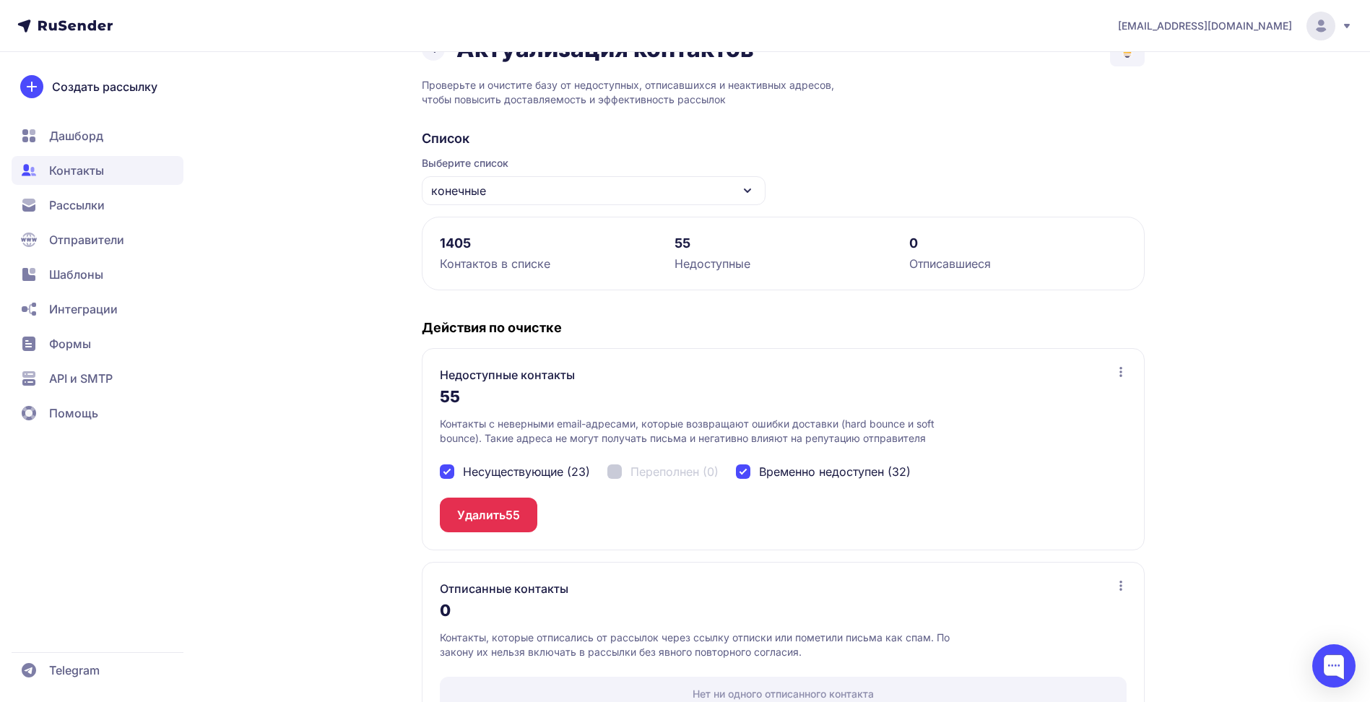
scroll to position [0, 0]
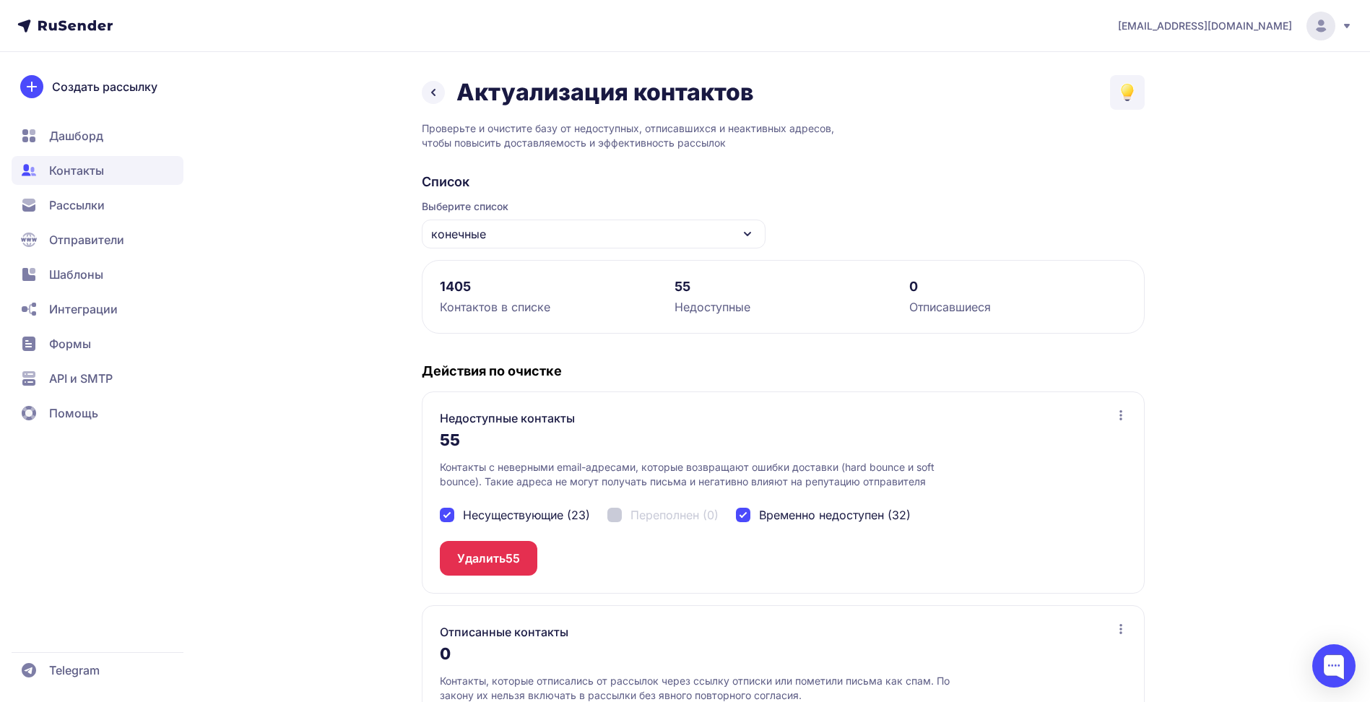
click at [431, 98] on icon at bounding box center [432, 92] width 17 height 17
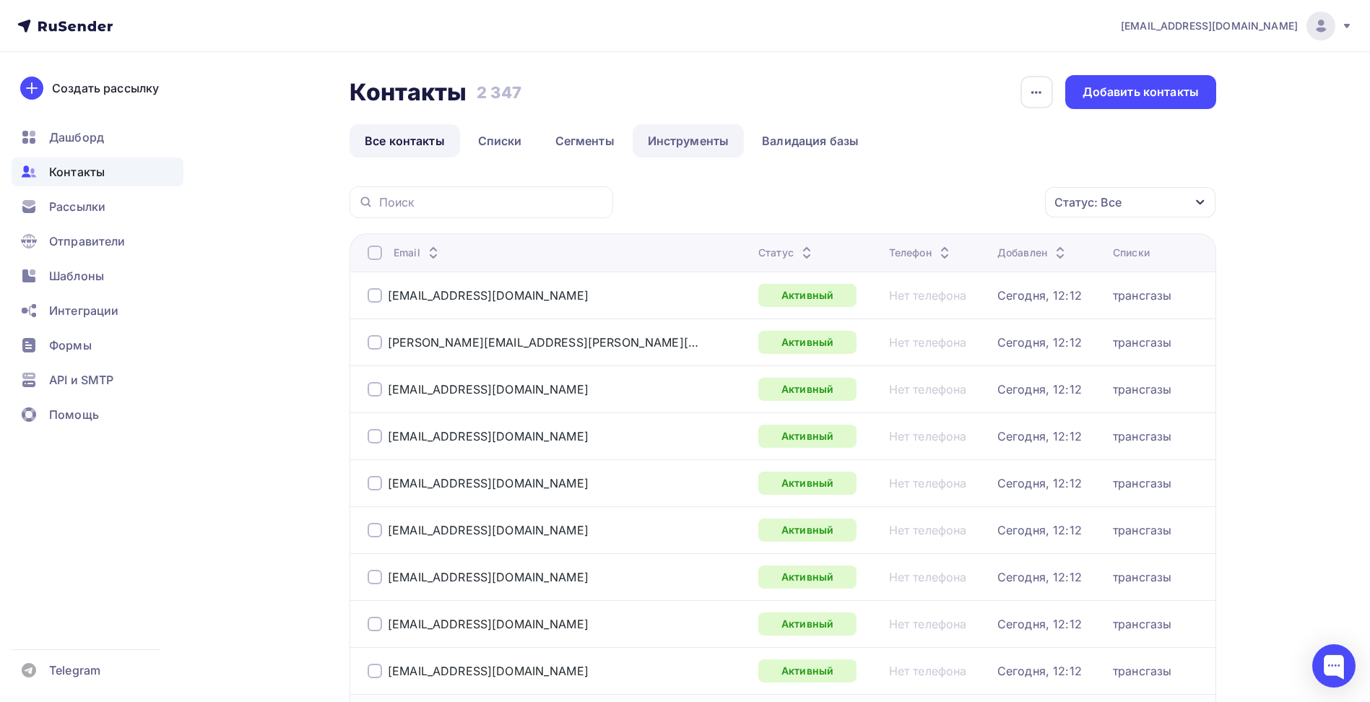
click at [675, 146] on link "Инструменты" at bounding box center [688, 140] width 112 height 33
